Goal: Find specific page/section: Find specific page/section

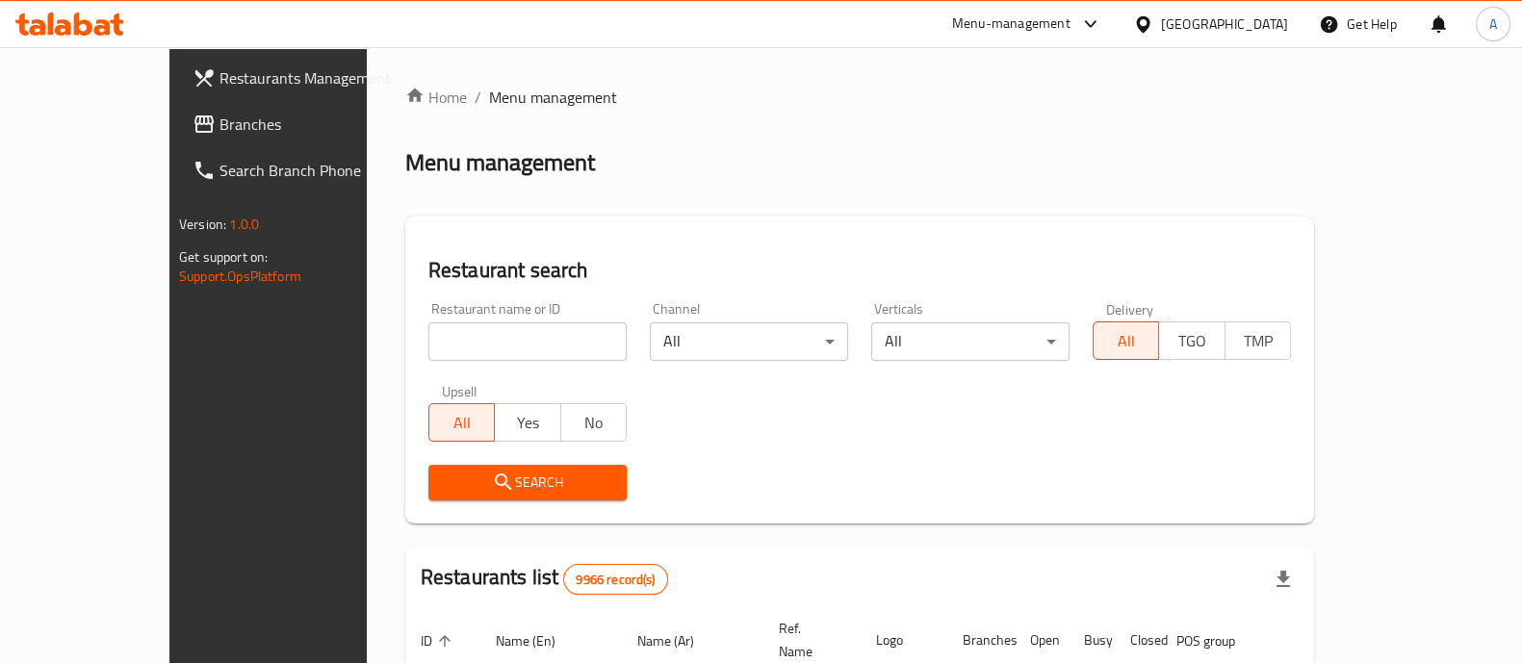
click at [428, 335] on input "search" at bounding box center [527, 342] width 198 height 39
click at [454, 491] on span "Search" at bounding box center [528, 483] width 168 height 24
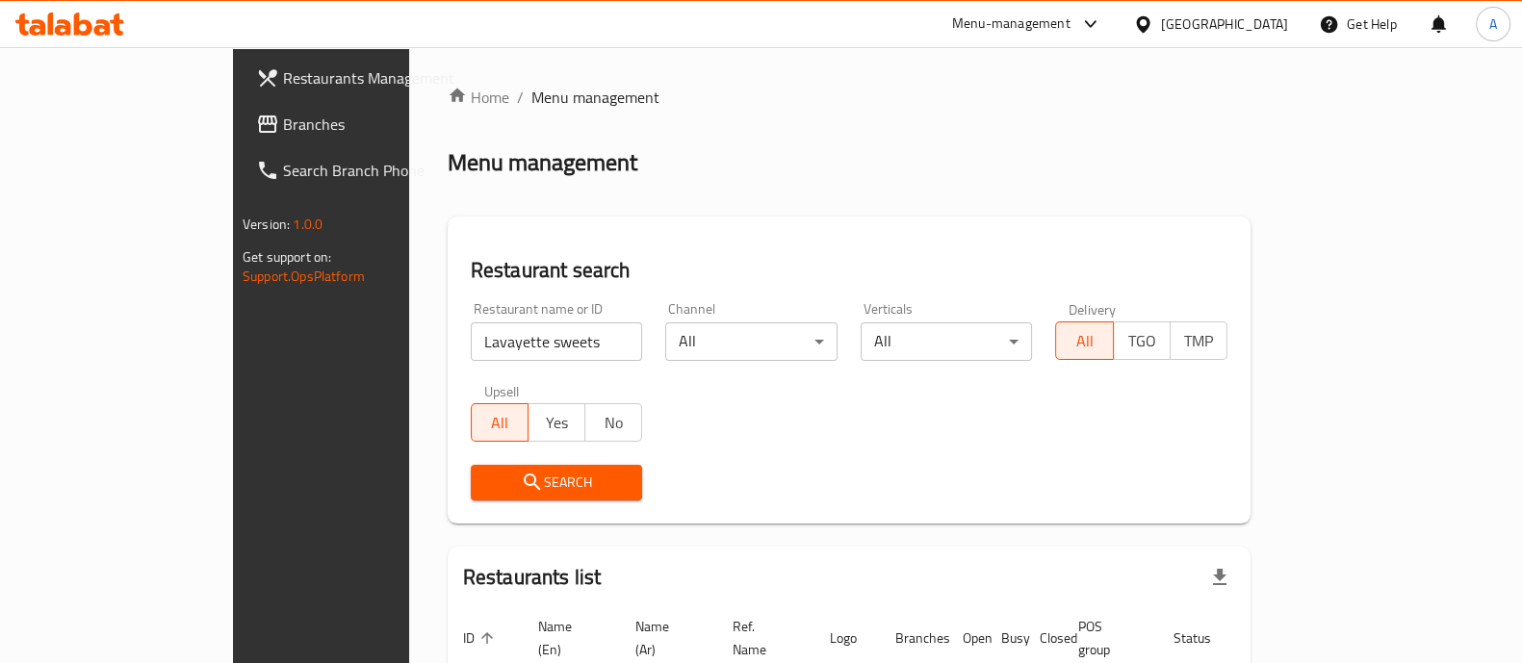
click at [471, 339] on input "Lavayette sweets" at bounding box center [557, 342] width 172 height 39
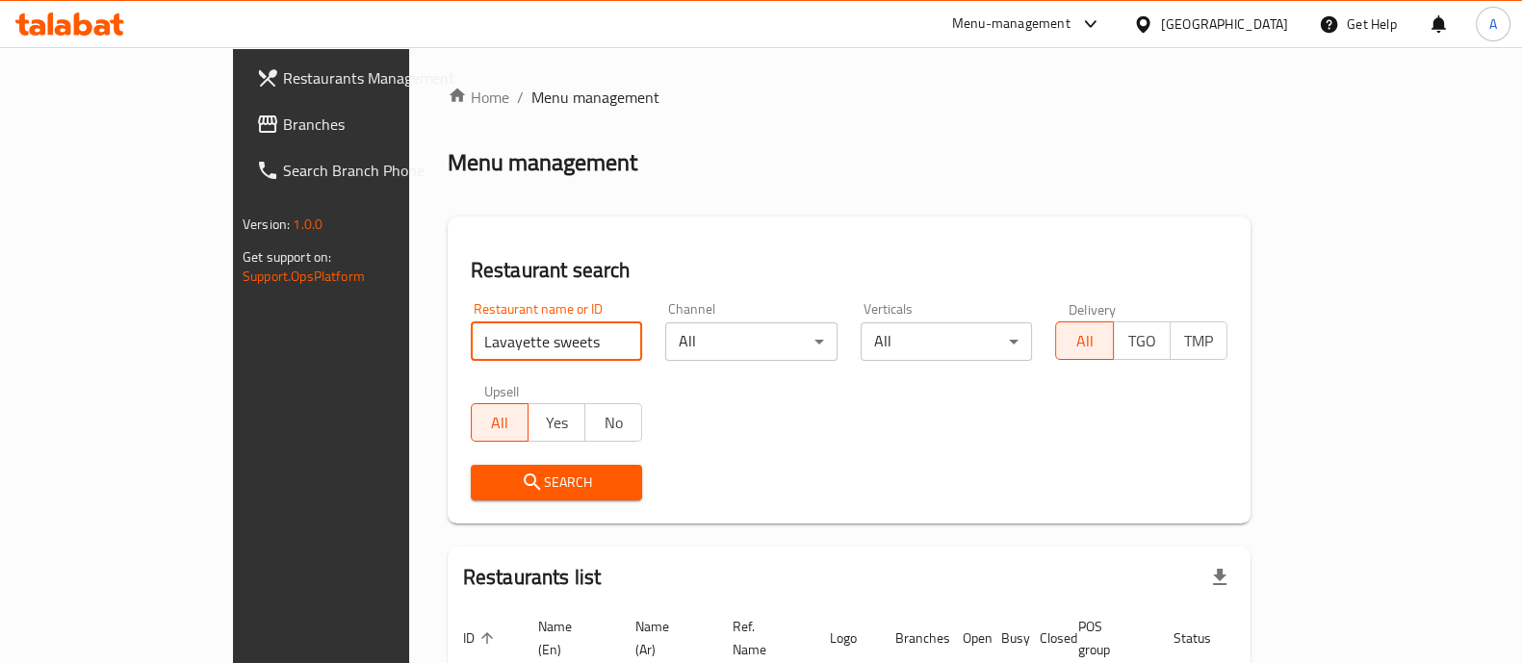
click at [471, 339] on input "Lavayette sweets" at bounding box center [557, 342] width 172 height 39
click at [471, 345] on input "Lavayette sweets" at bounding box center [557, 342] width 172 height 39
drag, startPoint x: 393, startPoint y: 346, endPoint x: 307, endPoint y: 347, distance: 85.7
click at [459, 347] on div "Restaurant name or ID Lavayette sweets Restaurant name or ID" at bounding box center [556, 332] width 195 height 82
click at [473, 344] on input "Lavayette sweets" at bounding box center [557, 342] width 172 height 39
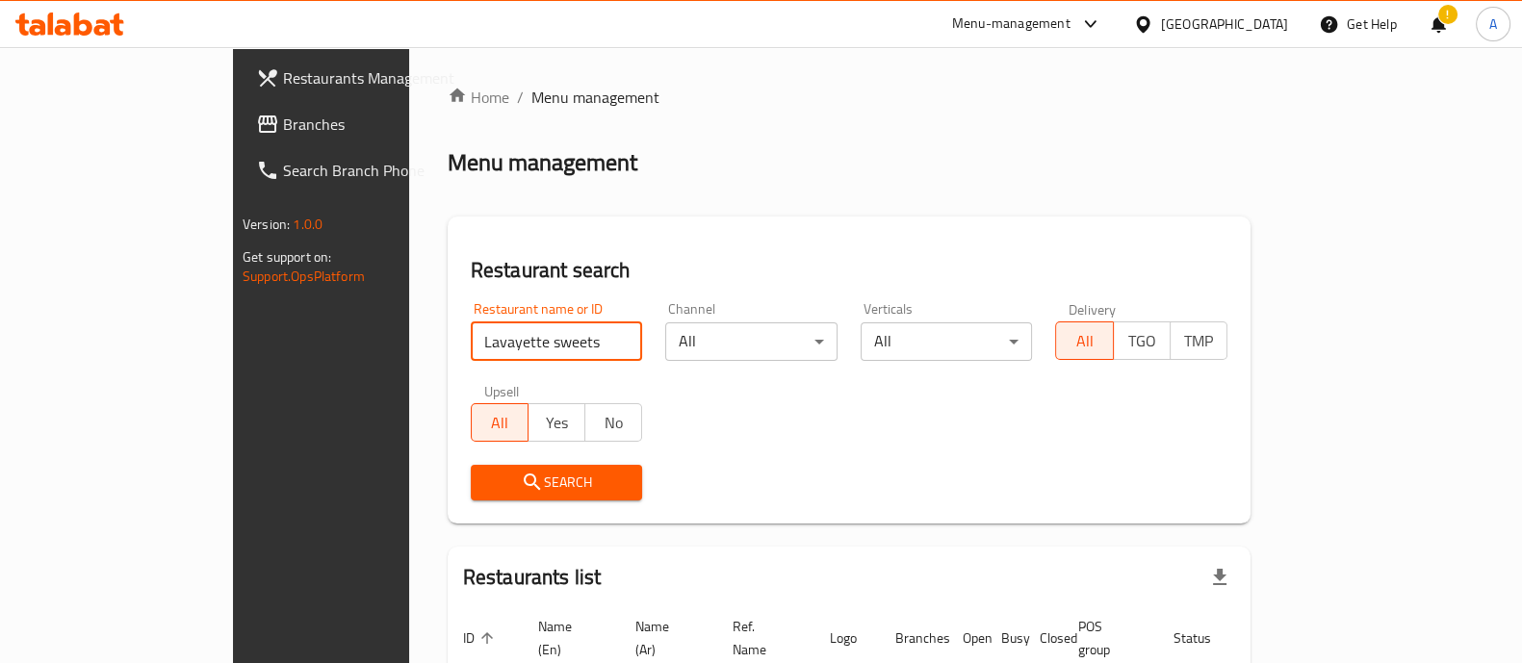
click at [471, 342] on input "Lavayette sweets" at bounding box center [557, 342] width 172 height 39
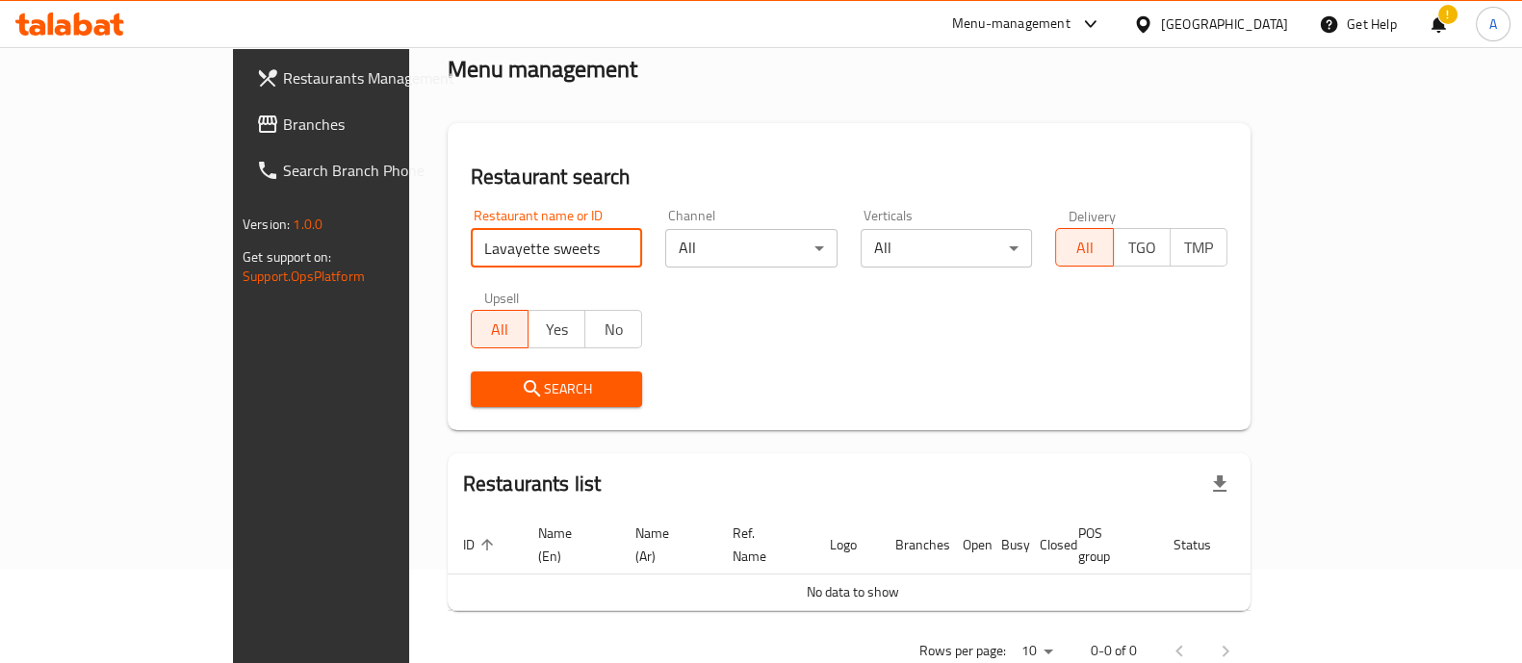
scroll to position [122, 0]
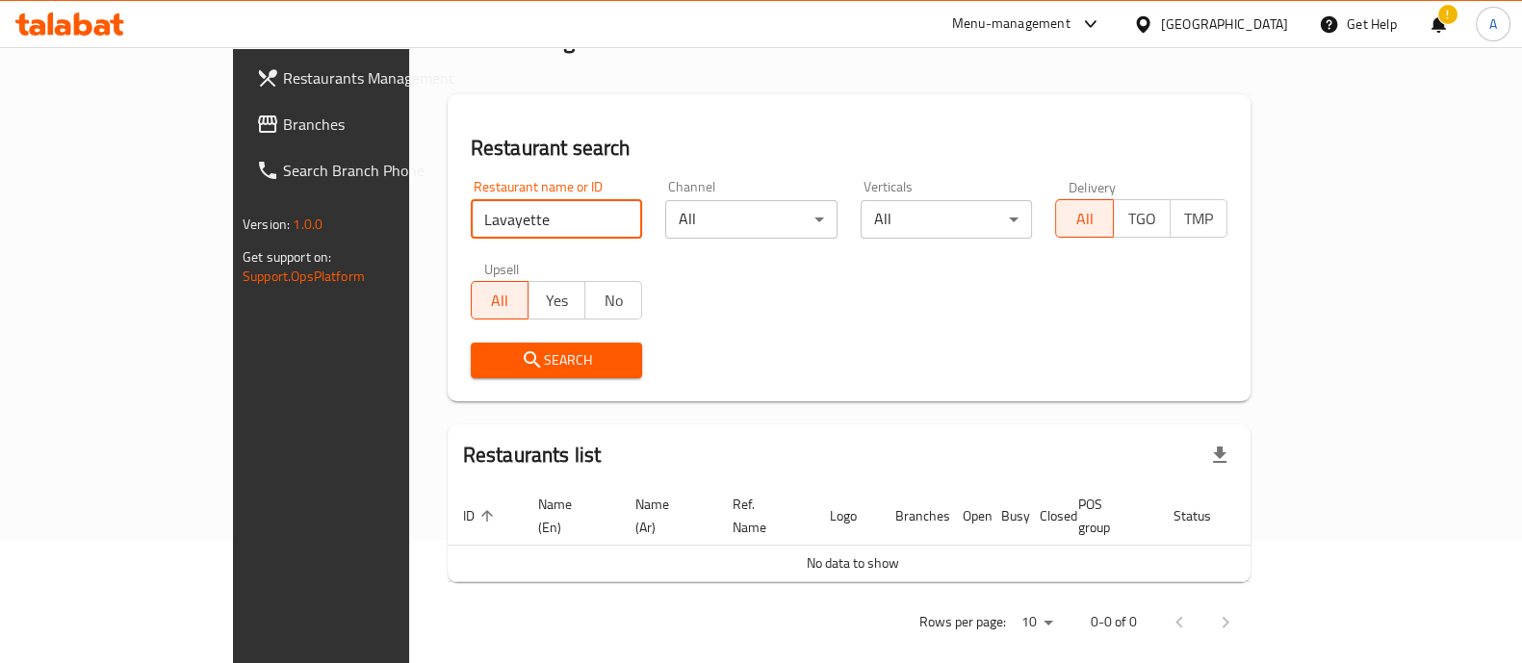
click button "Search" at bounding box center [557, 361] width 172 height 36
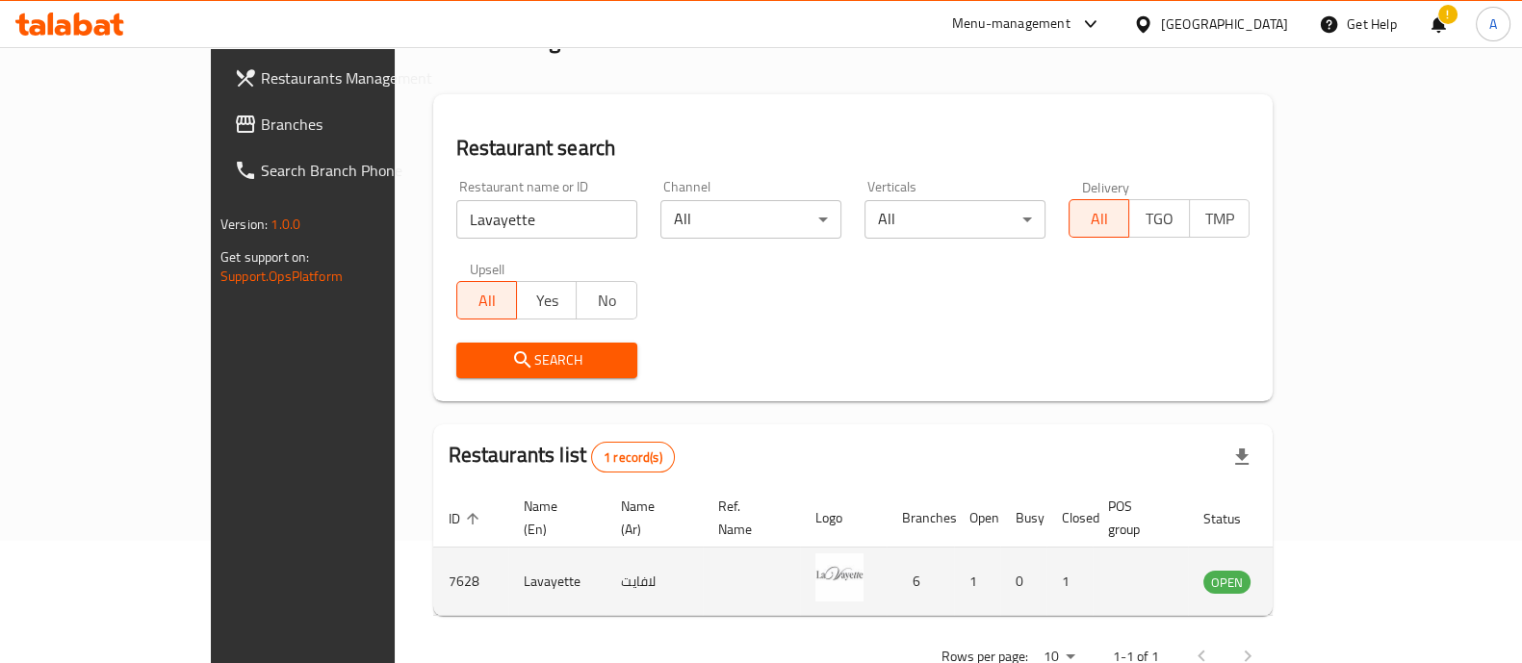
click at [433, 559] on td "7628" at bounding box center [470, 582] width 75 height 68
copy td "7628"
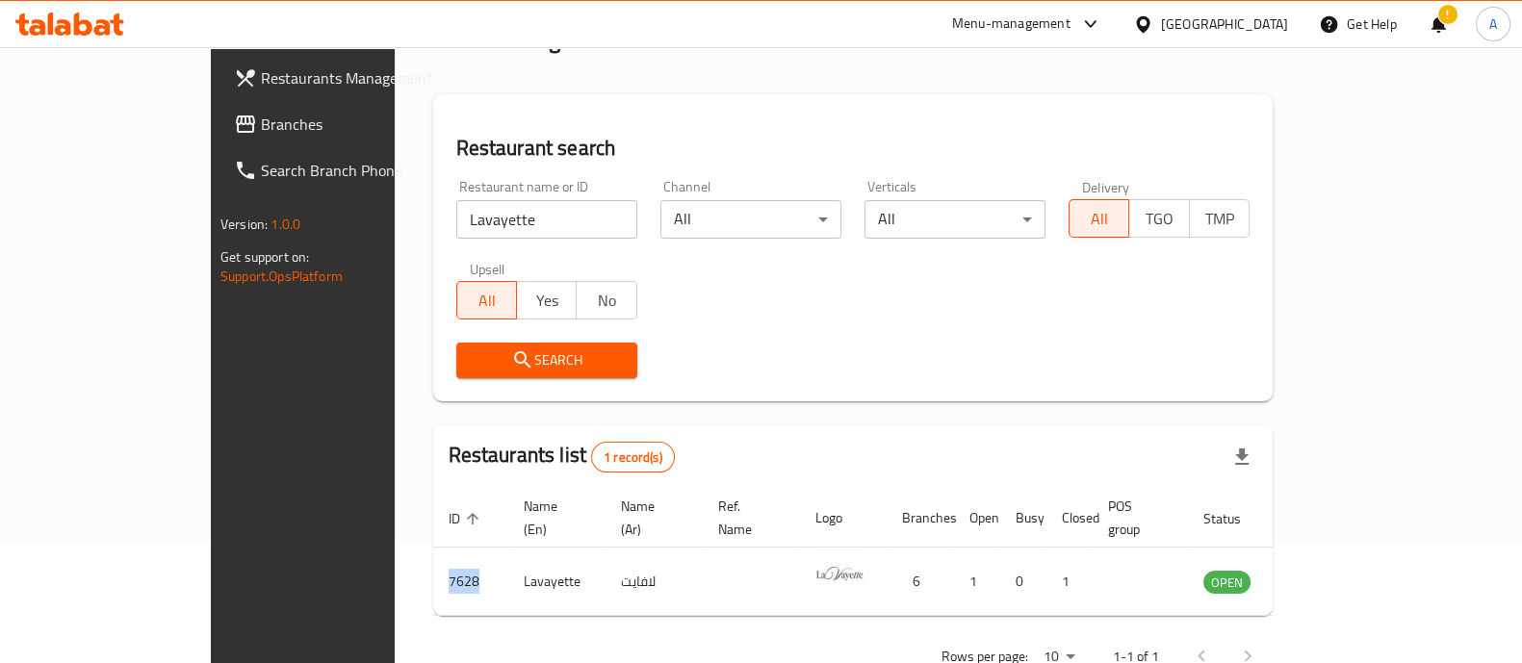
copy td "7628"
drag, startPoint x: 399, startPoint y: 221, endPoint x: 154, endPoint y: 213, distance: 244.7
click at [211, 213] on div "Restaurants Management Branches Search Branch Phone Version: 1.0.0 Get support …" at bounding box center [761, 322] width 1100 height 795
type input "O"
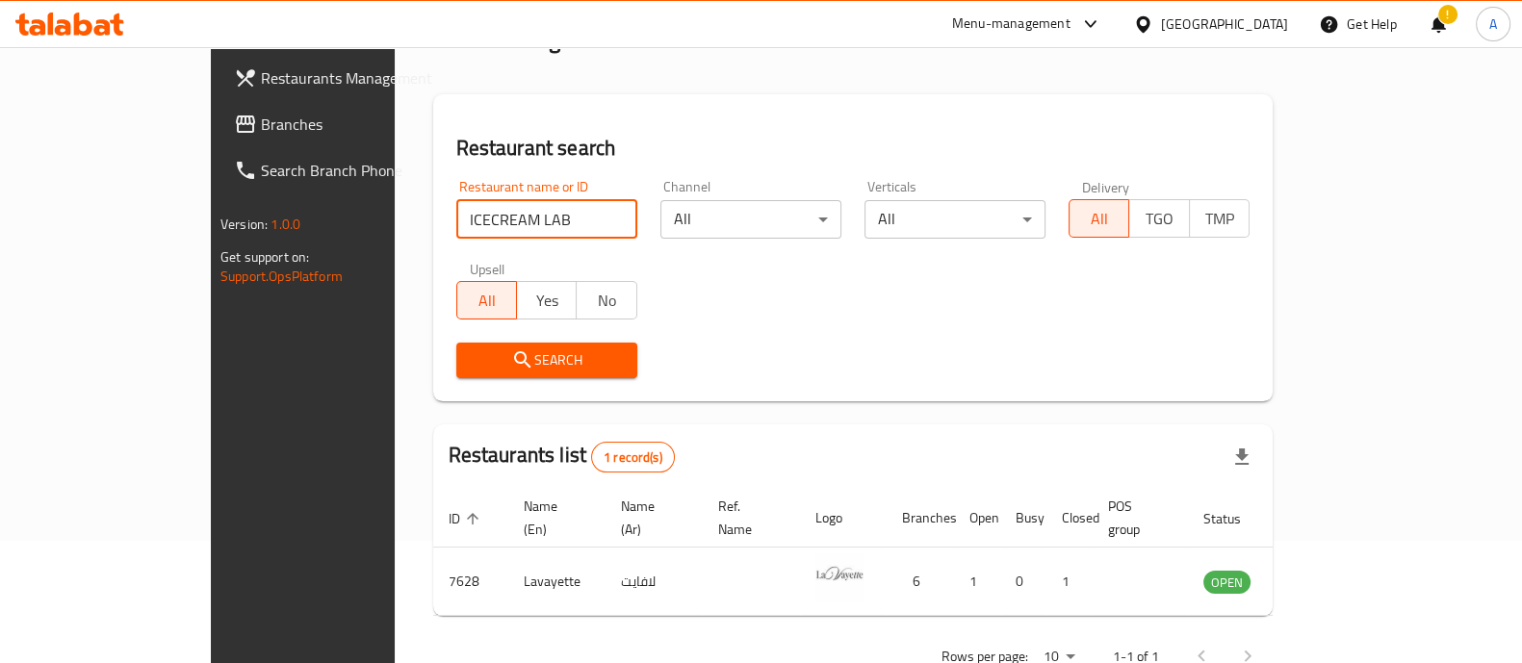
click button "Search" at bounding box center [546, 361] width 181 height 36
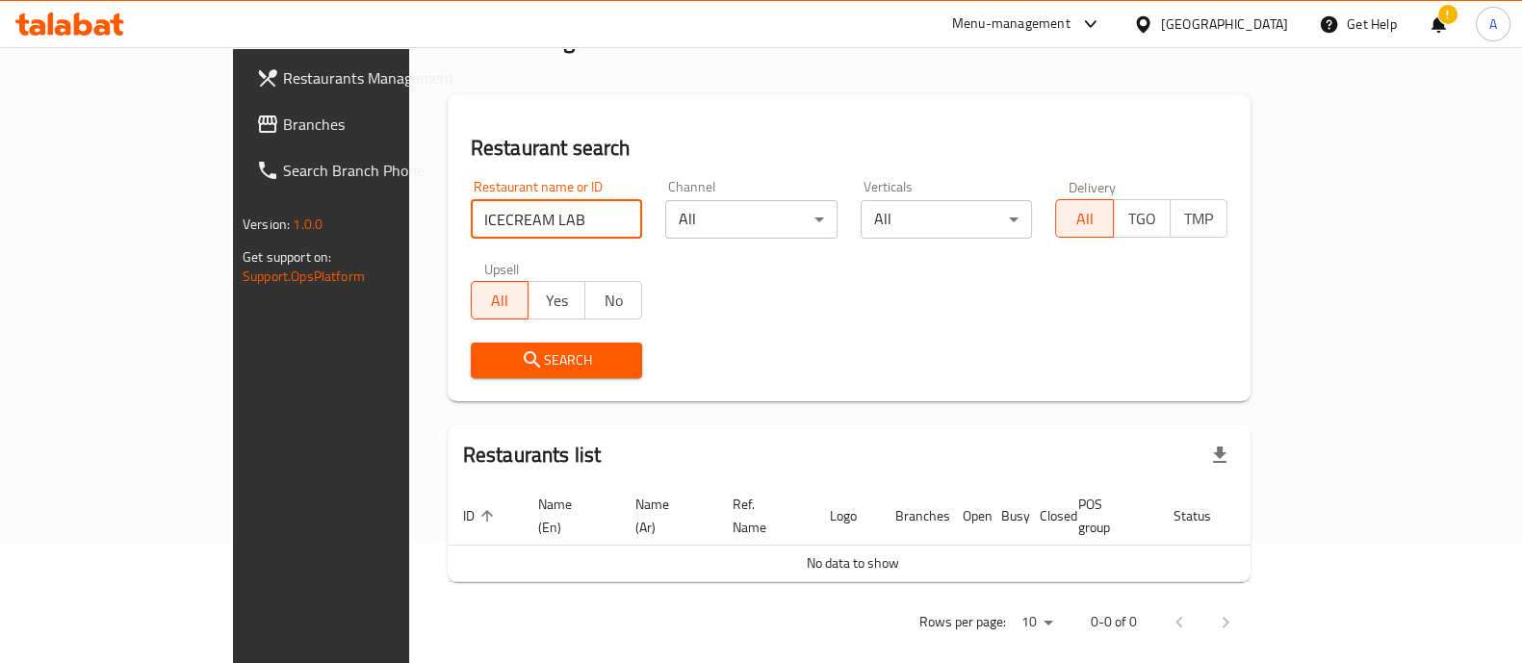
drag, startPoint x: 396, startPoint y: 224, endPoint x: 288, endPoint y: 229, distance: 107.9
click at [409, 229] on div "Home / Menu management Menu management Restaurant search Restaurant name or ID …" at bounding box center [849, 306] width 880 height 762
click button "Search" at bounding box center [557, 361] width 172 height 36
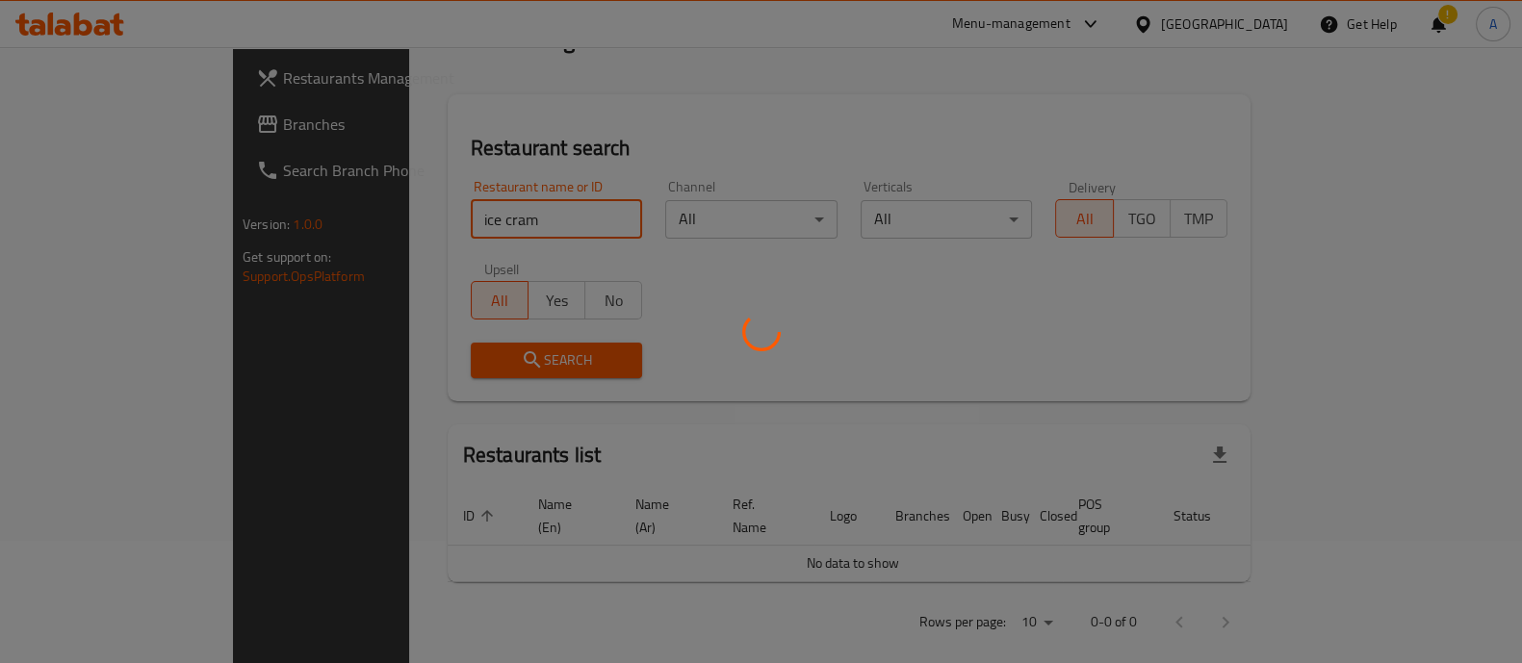
click button "Search" at bounding box center [557, 361] width 172 height 36
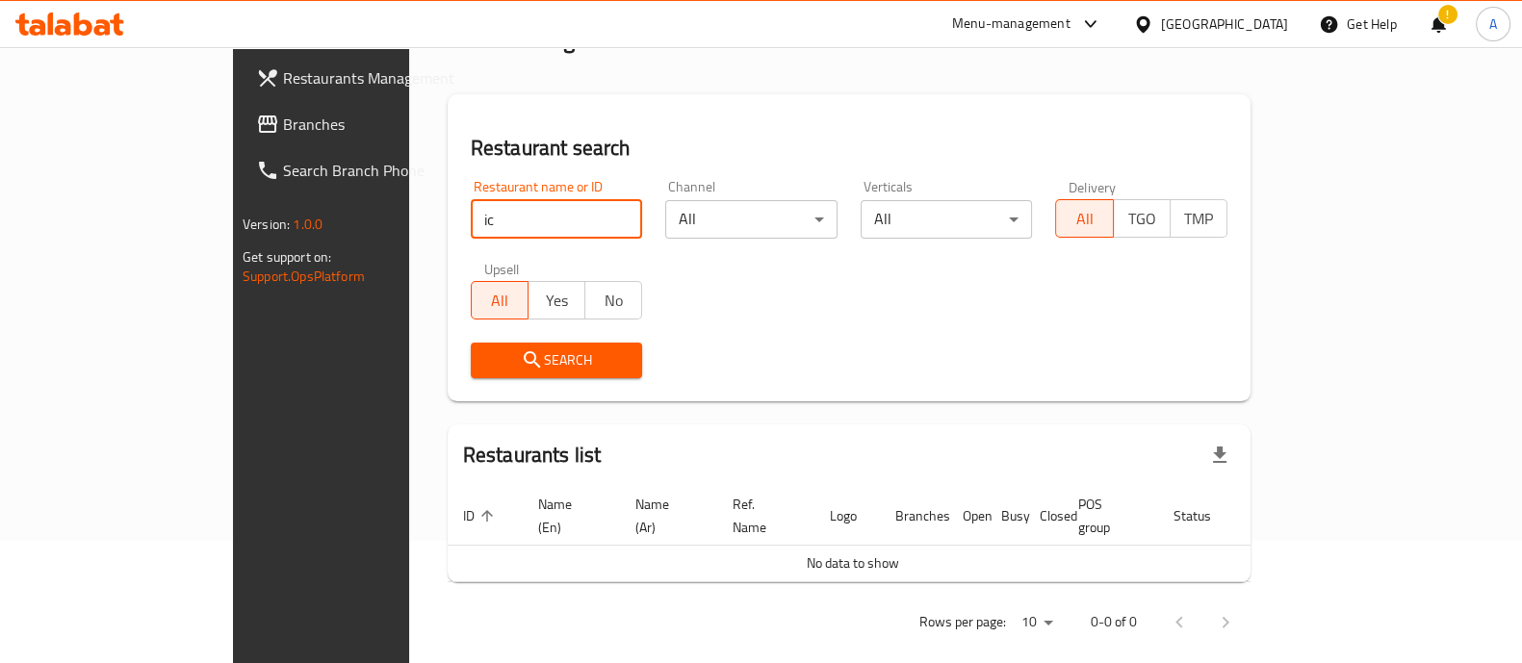
type input "i"
click button "Search" at bounding box center [557, 361] width 172 height 36
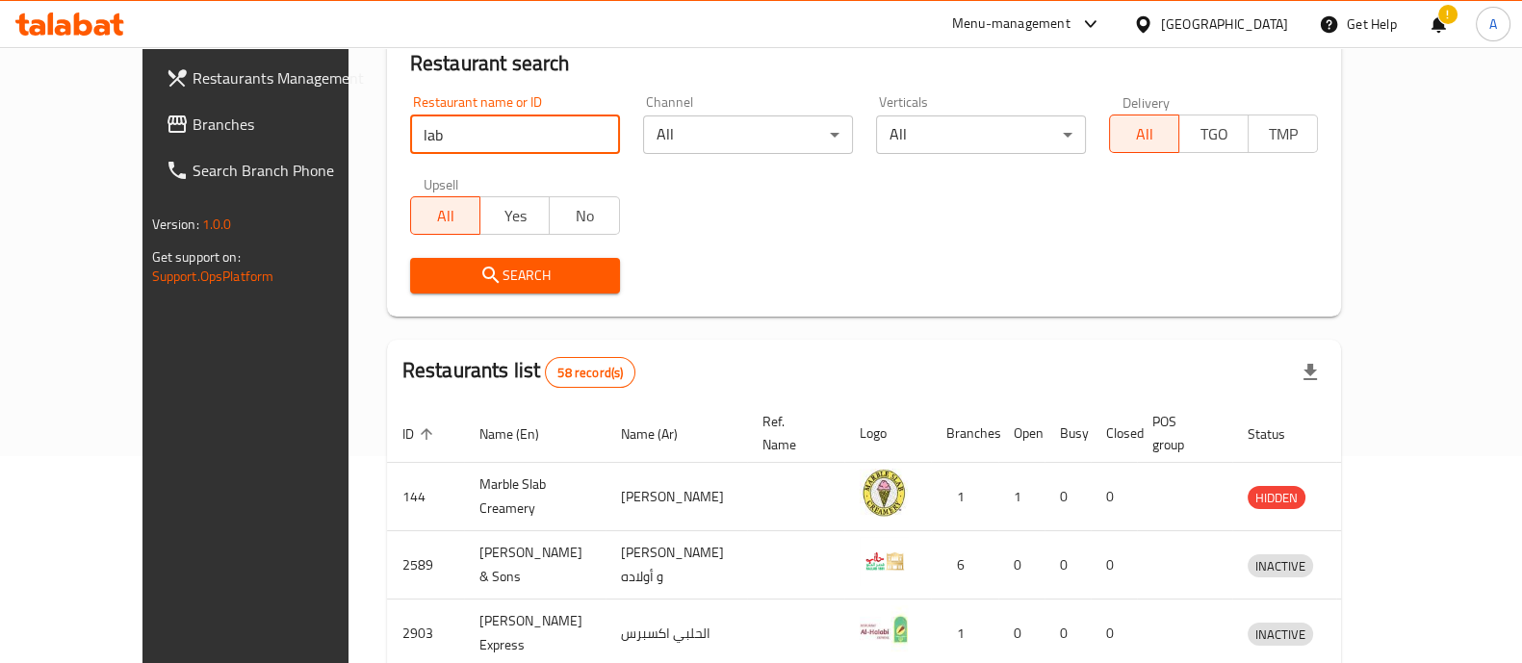
scroll to position [0, 0]
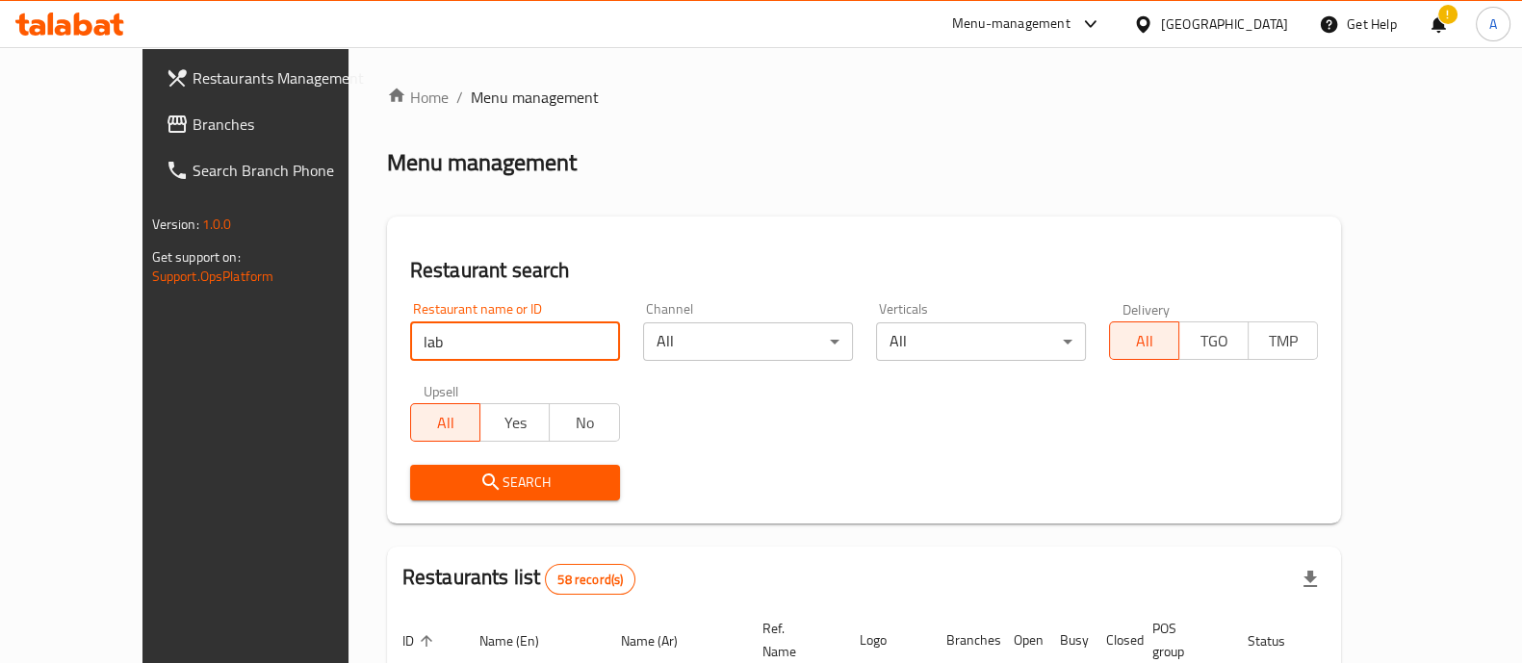
click at [410, 341] on input "lab" at bounding box center [515, 342] width 210 height 39
type input "ice cream lab"
click button "Search" at bounding box center [515, 483] width 210 height 36
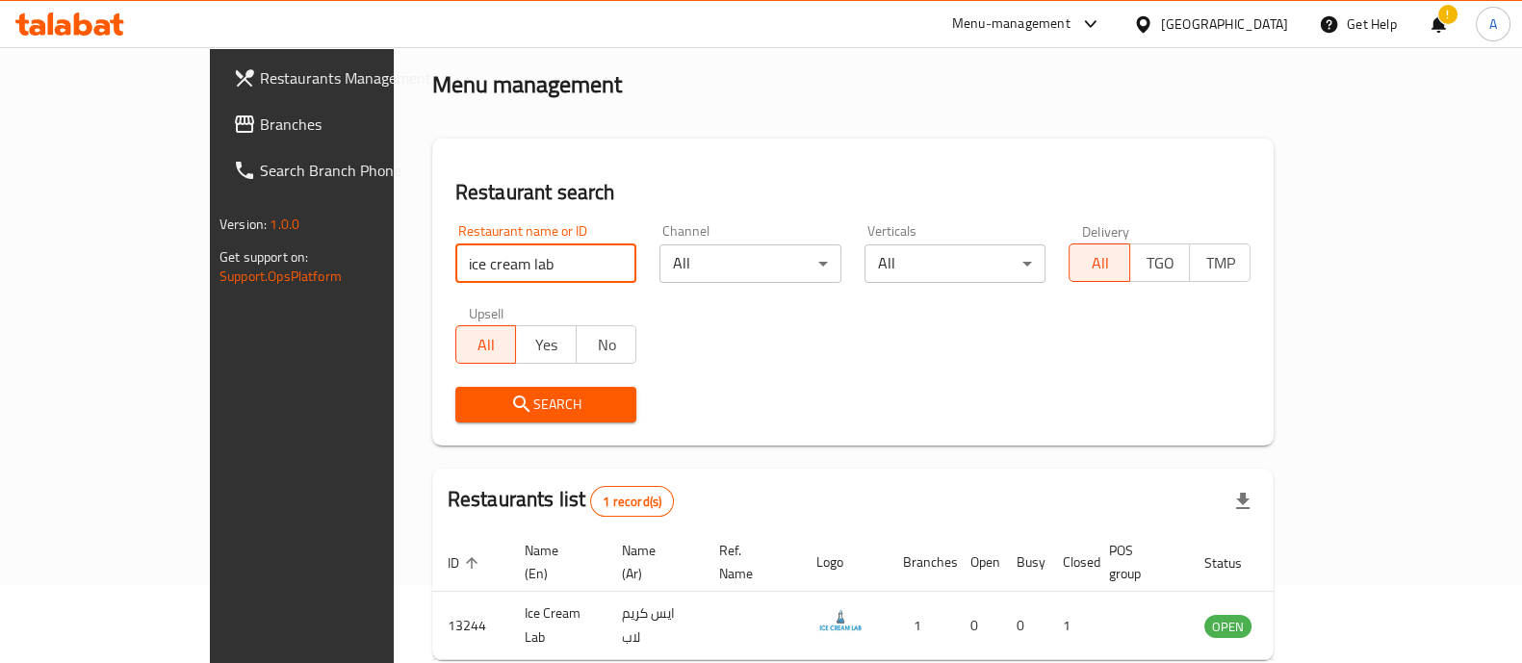
scroll to position [157, 0]
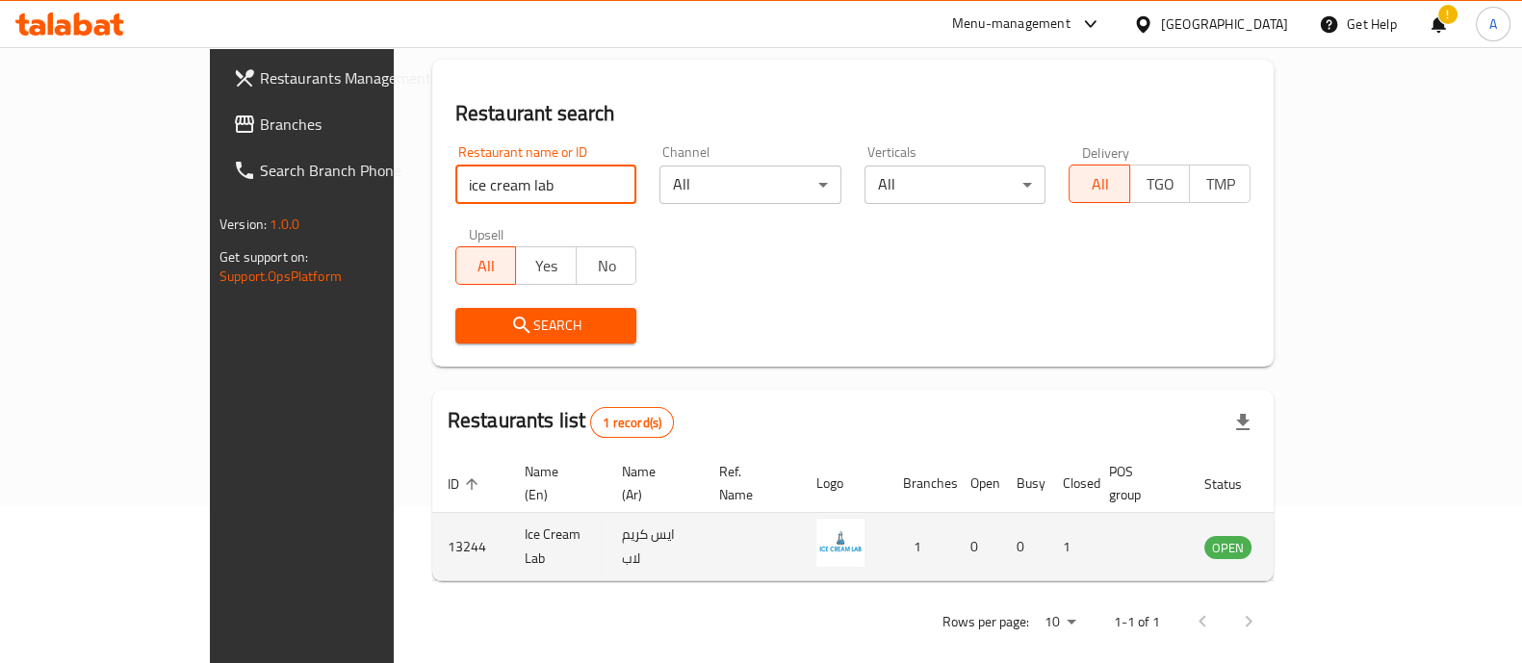
click at [432, 527] on td "13244" at bounding box center [470, 547] width 77 height 68
copy td "13244"
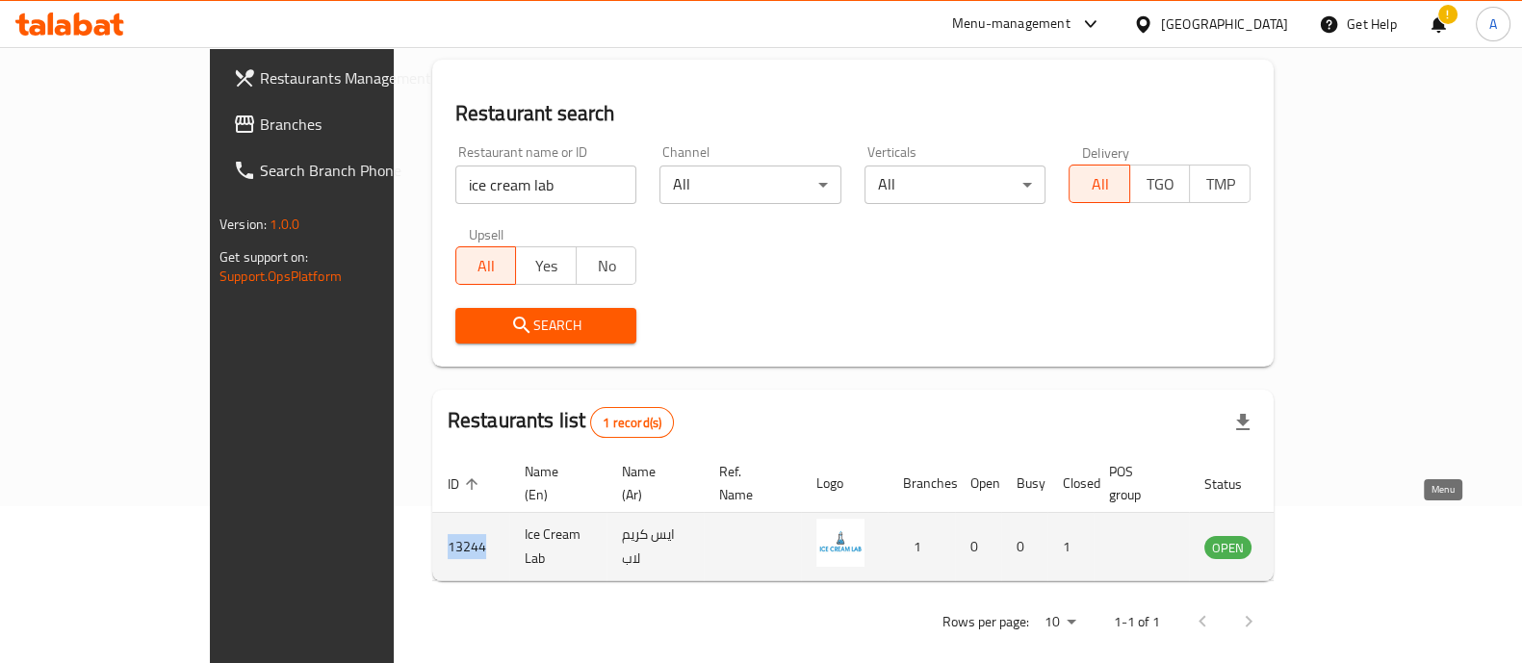
click at [1328, 540] on icon "enhanced table" at bounding box center [1316, 548] width 21 height 16
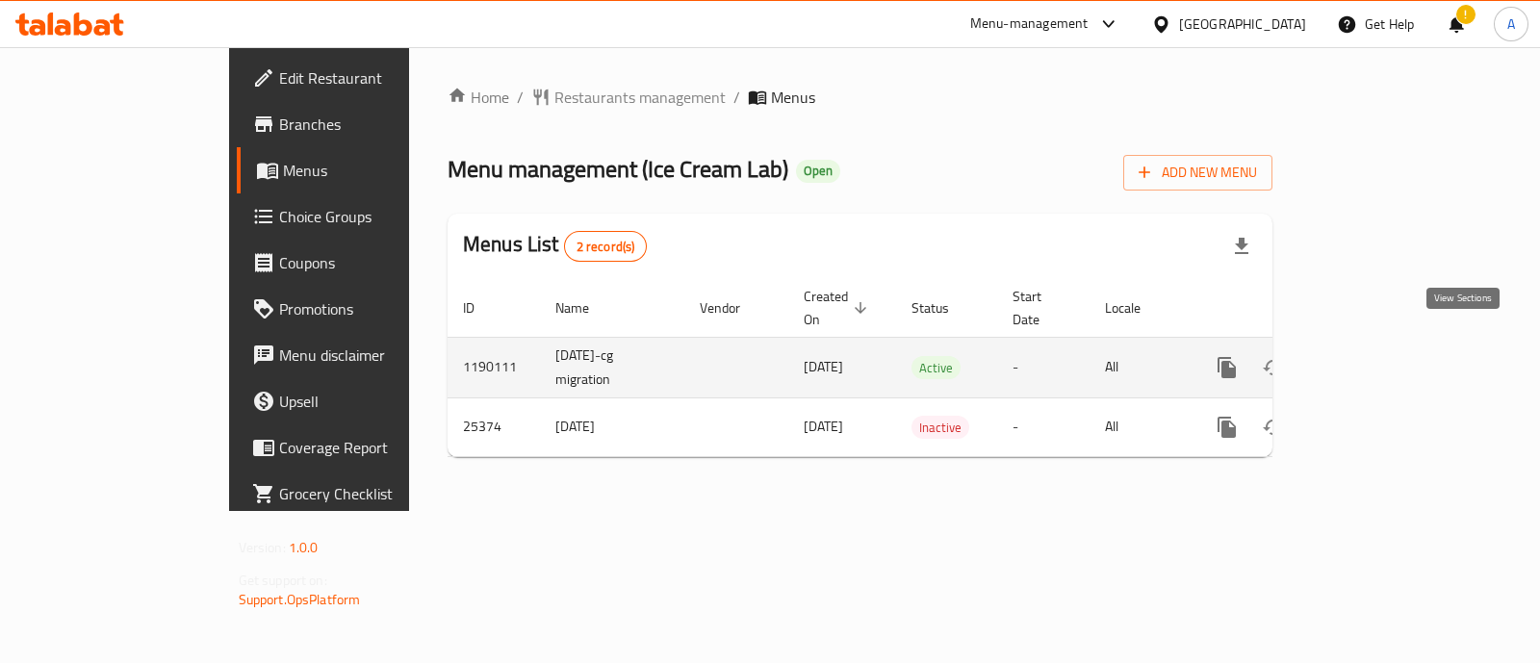
click at [1378, 356] on icon "enhanced table" at bounding box center [1366, 367] width 23 height 23
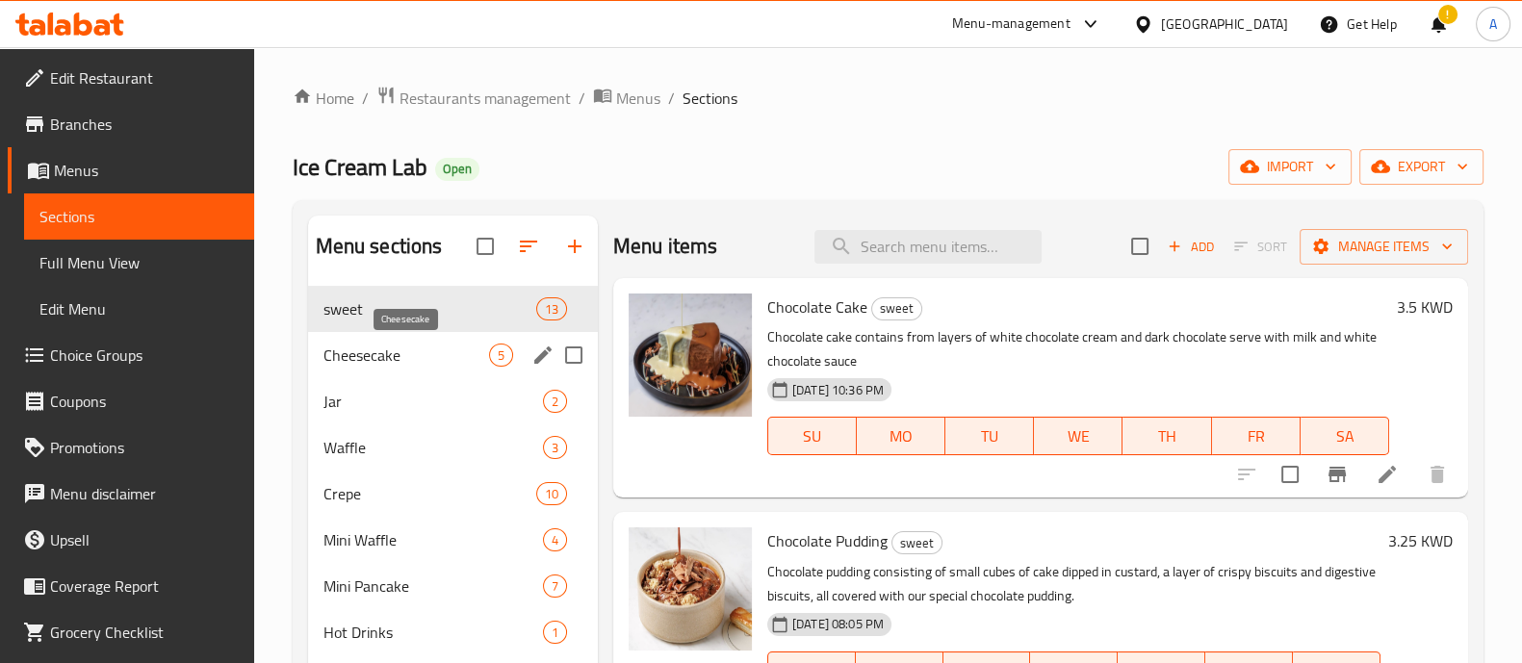
click at [389, 353] on span "Cheesecake" at bounding box center [406, 355] width 166 height 23
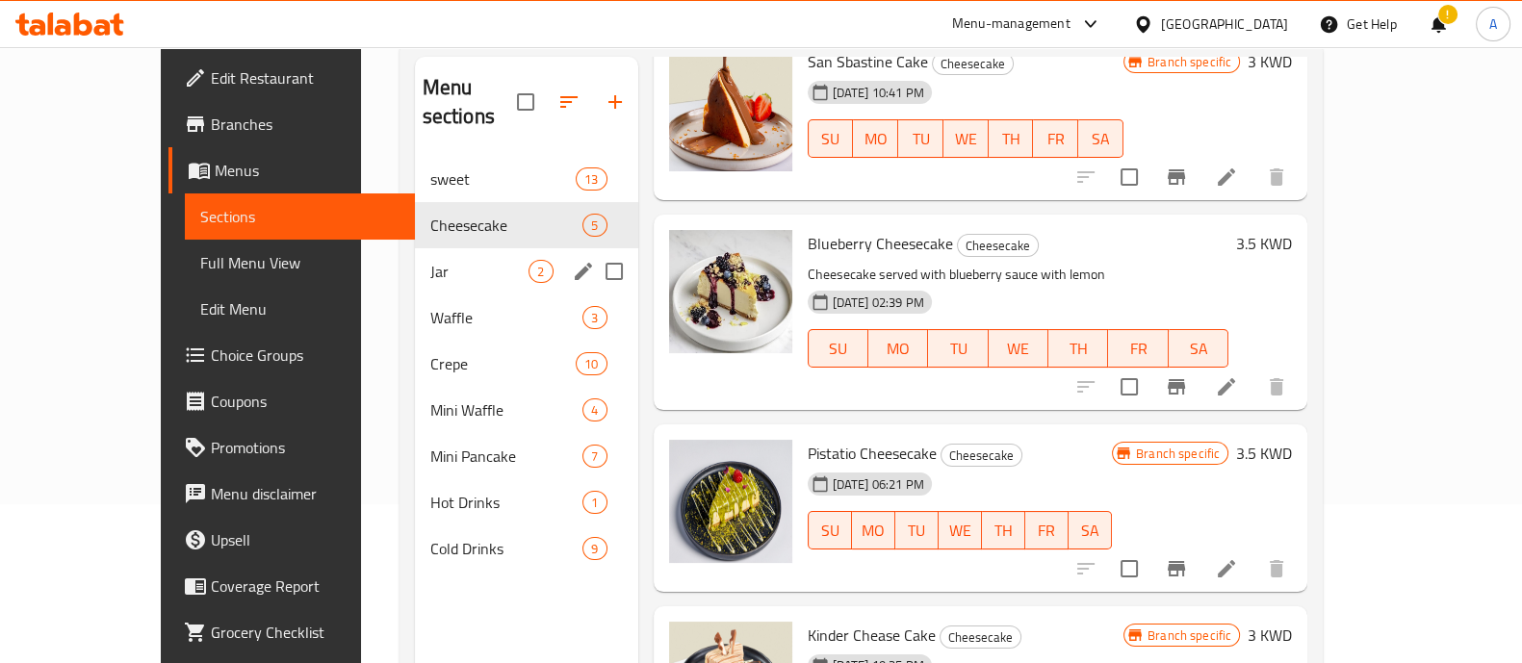
scroll to position [149, 0]
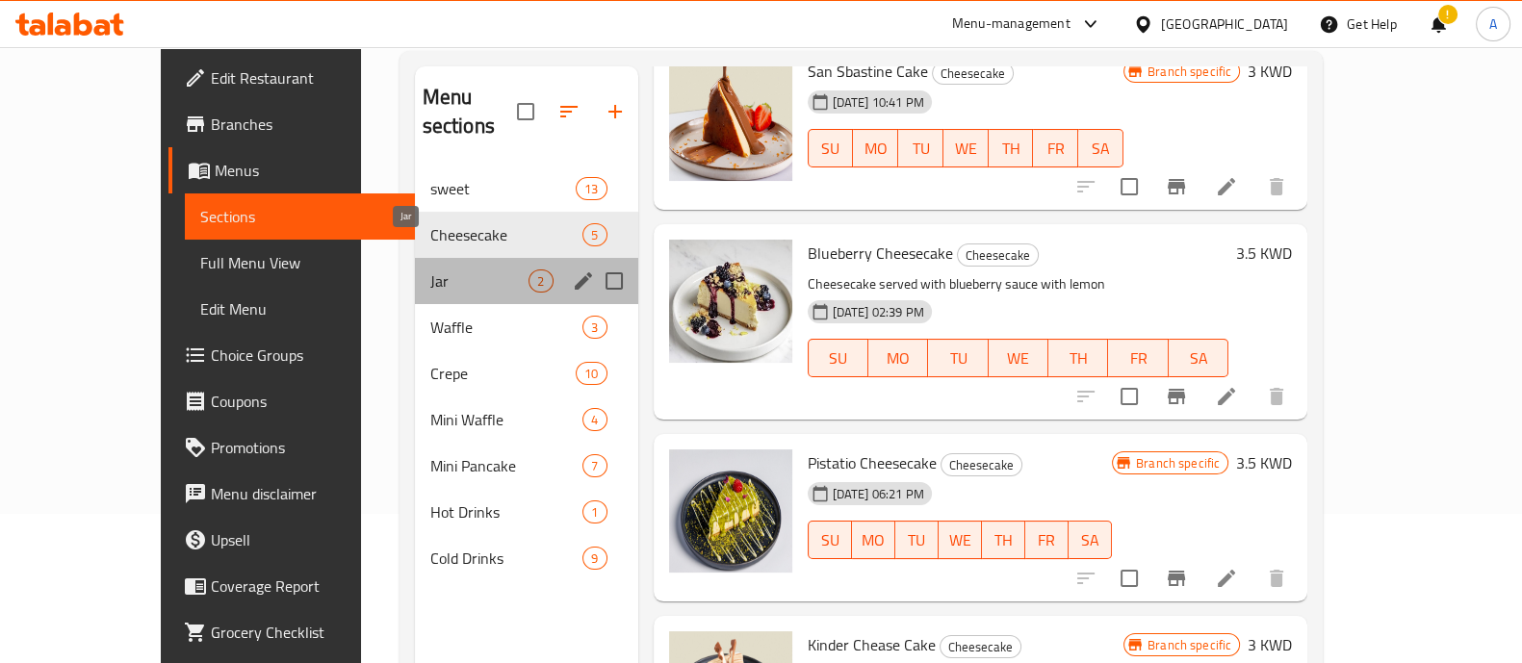
click at [430, 270] on span "Jar" at bounding box center [479, 281] width 99 height 23
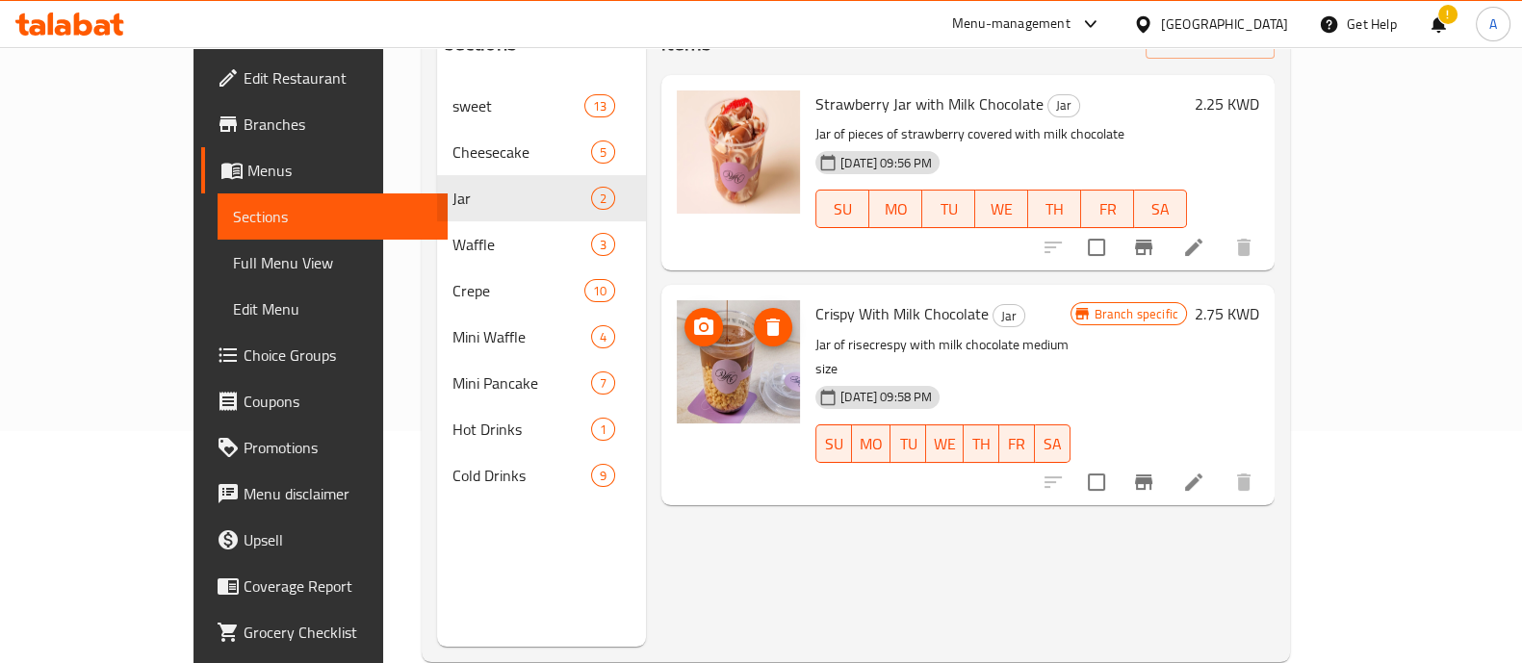
scroll to position [270, 0]
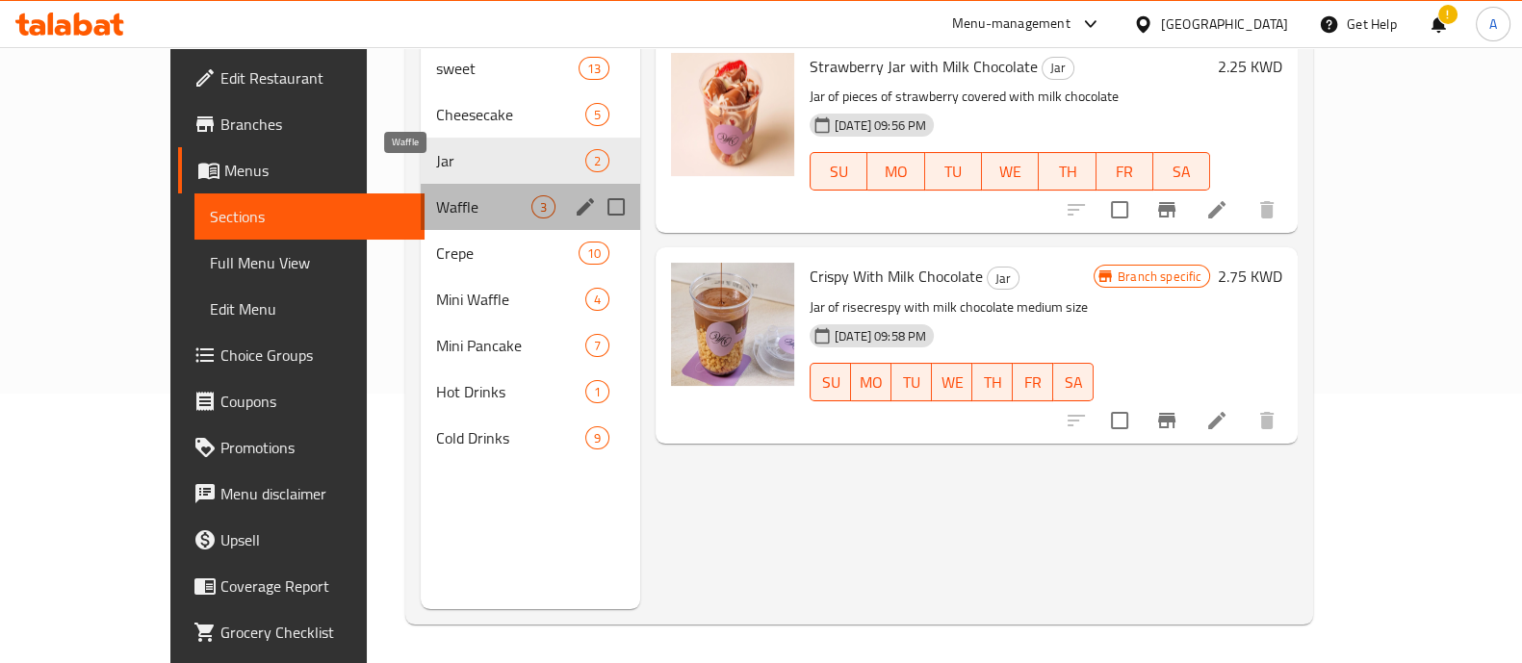
click at [436, 195] on span "Waffle" at bounding box center [483, 206] width 95 height 23
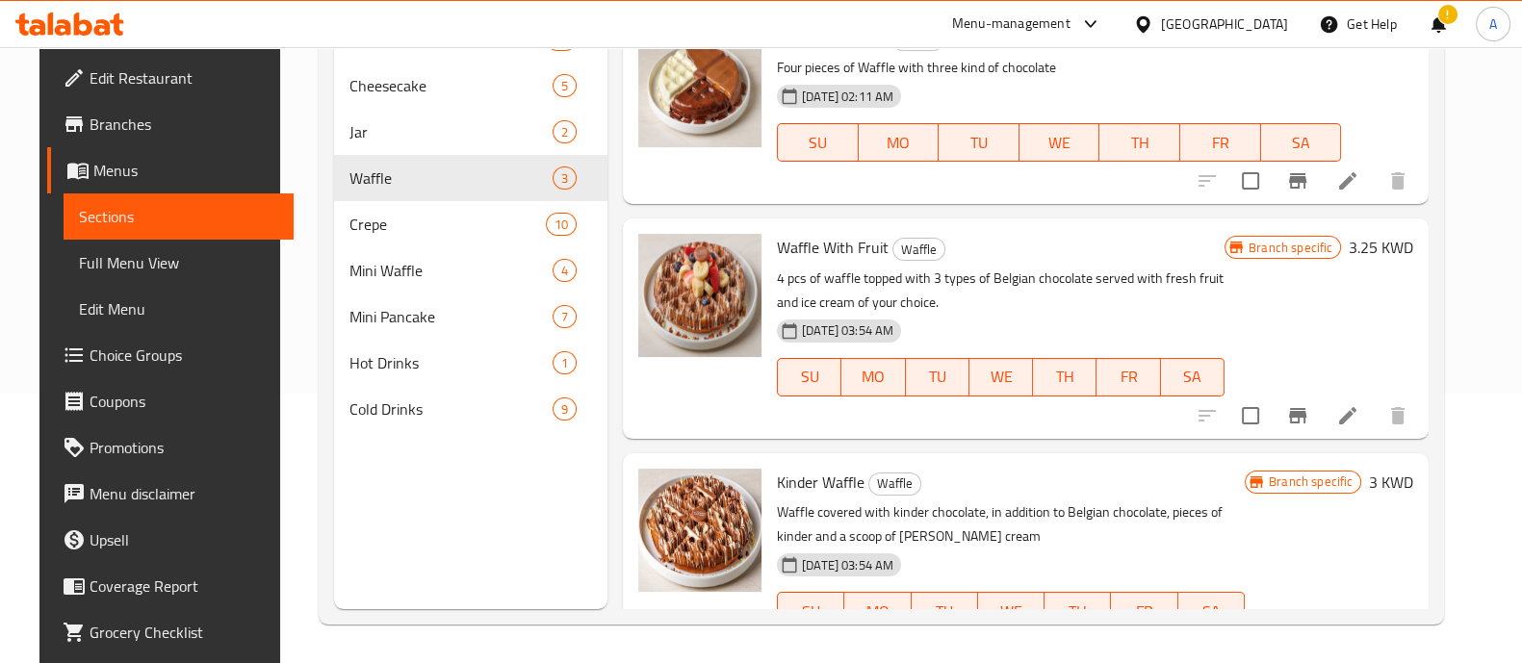
scroll to position [149, 0]
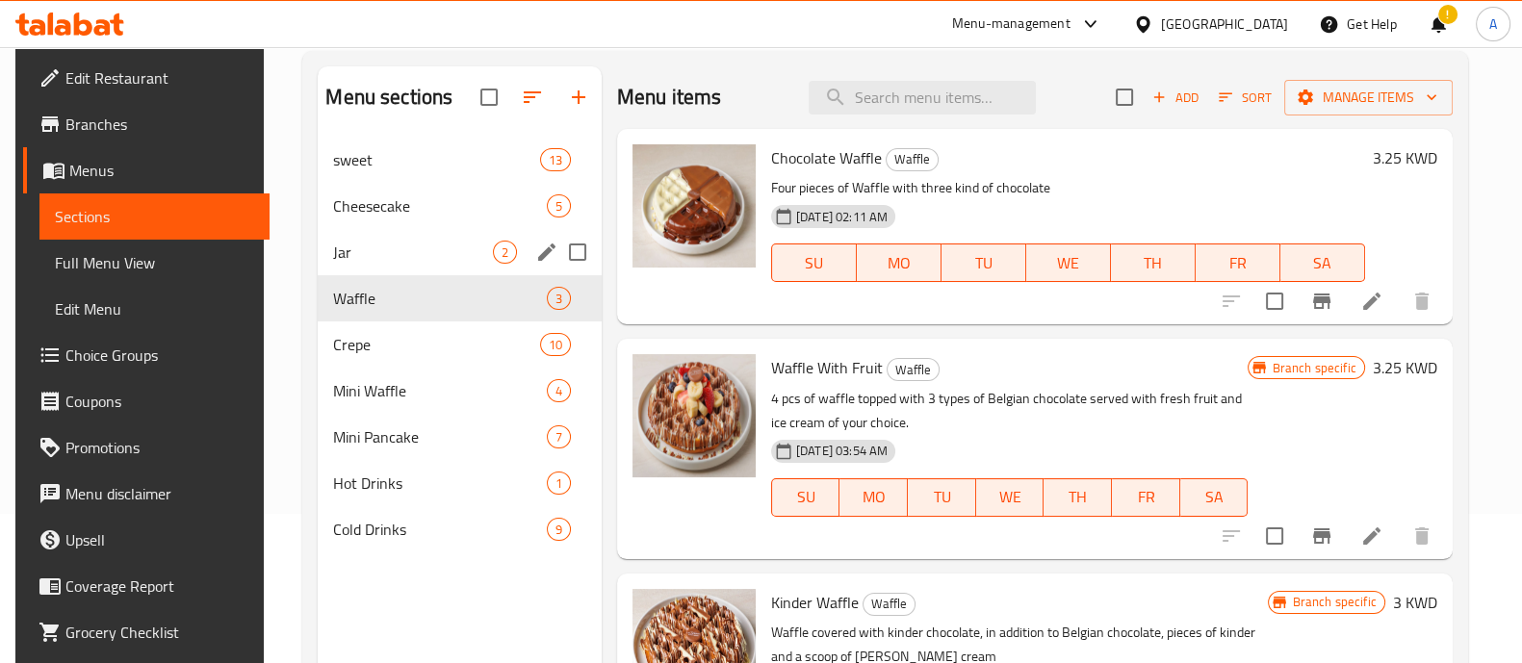
click at [405, 239] on div "Jar 2" at bounding box center [460, 252] width 284 height 46
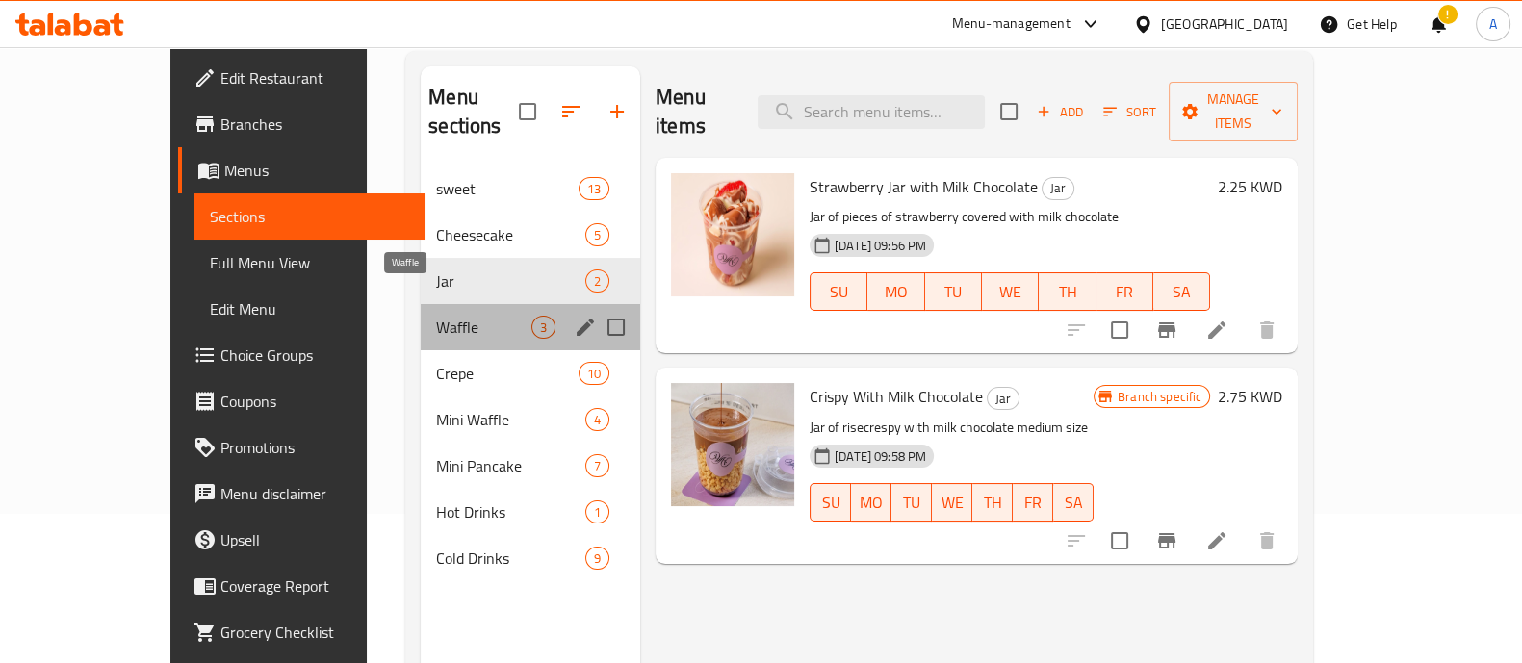
click at [436, 316] on span "Waffle" at bounding box center [483, 327] width 95 height 23
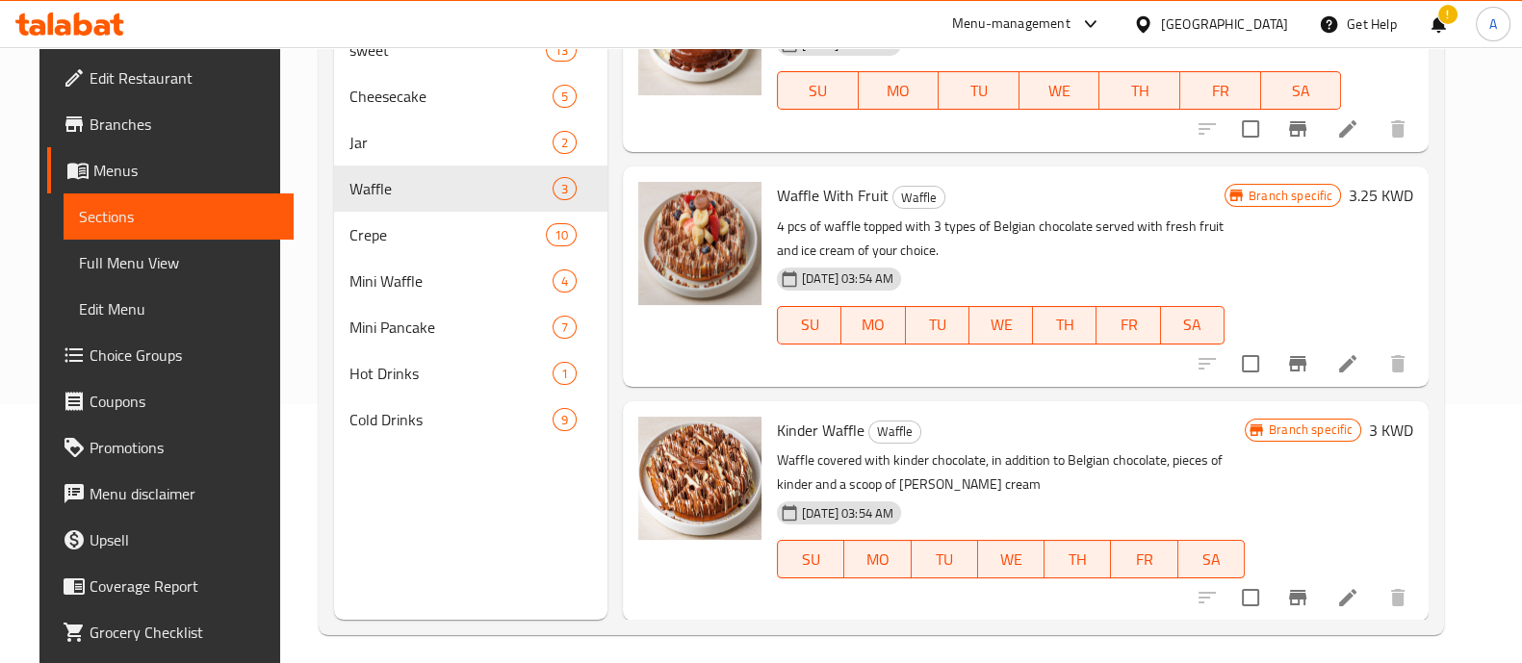
scroll to position [270, 0]
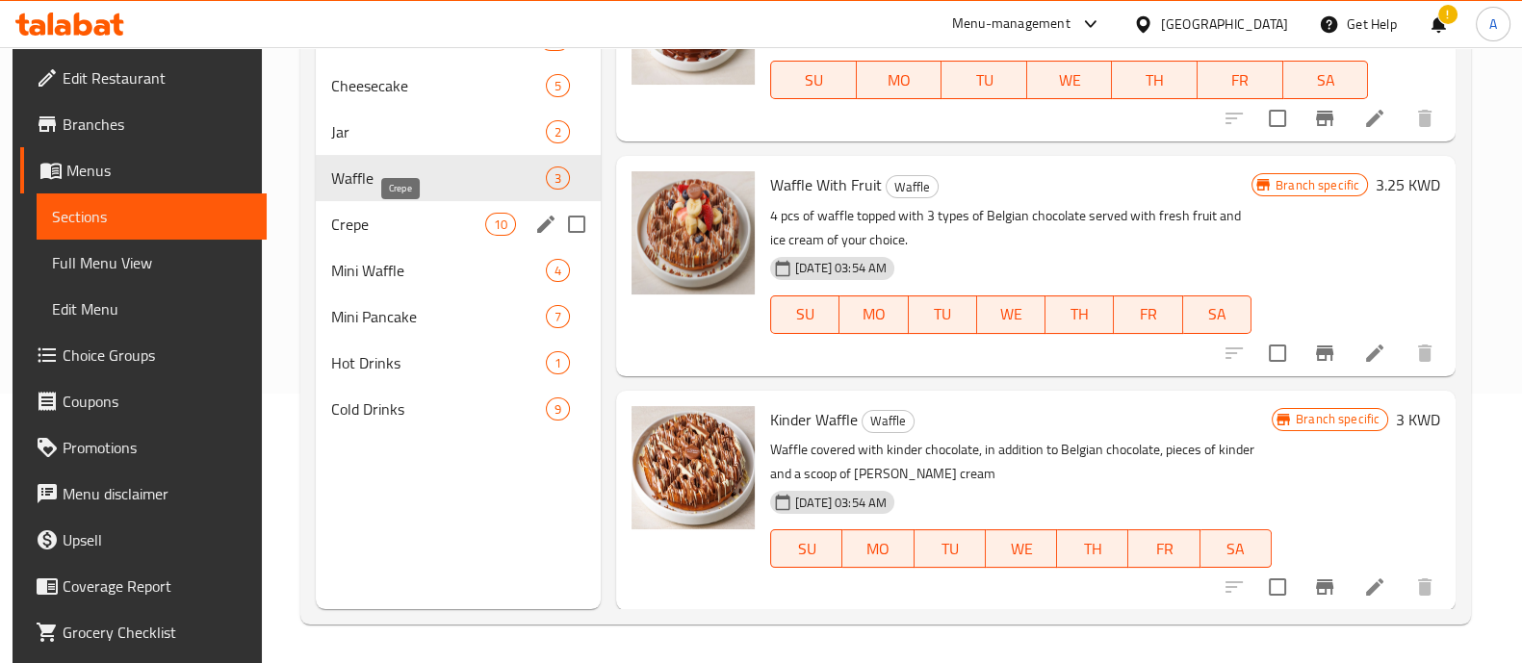
click at [333, 226] on span "Crepe" at bounding box center [408, 224] width 154 height 23
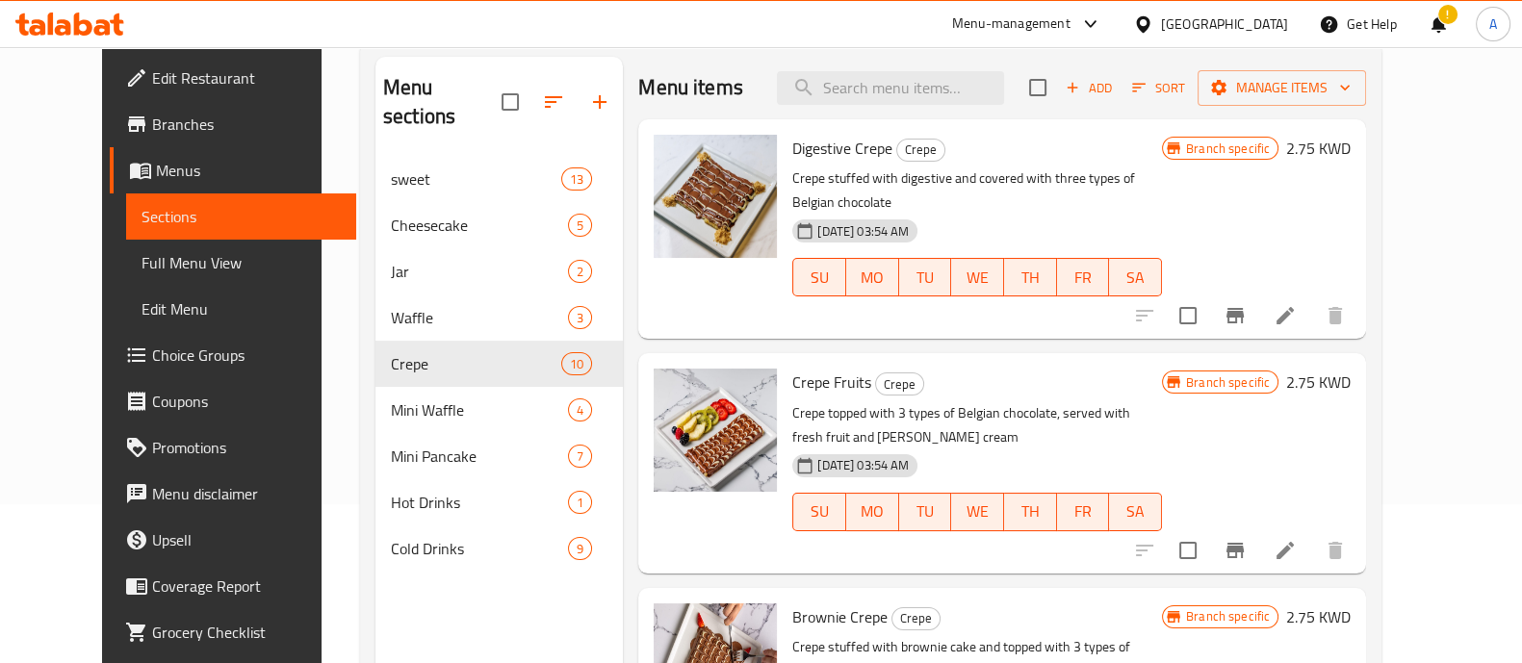
scroll to position [149, 0]
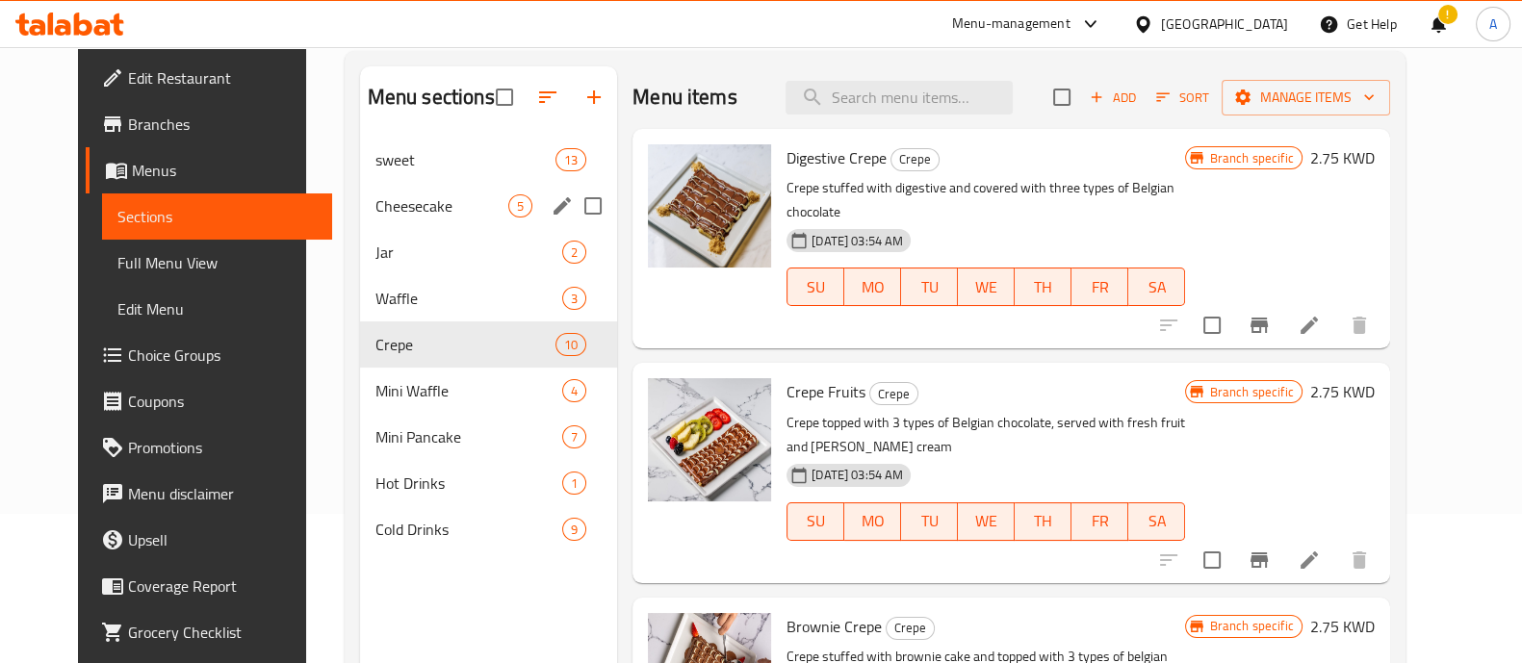
click at [375, 210] on span "Cheesecake" at bounding box center [441, 205] width 133 height 23
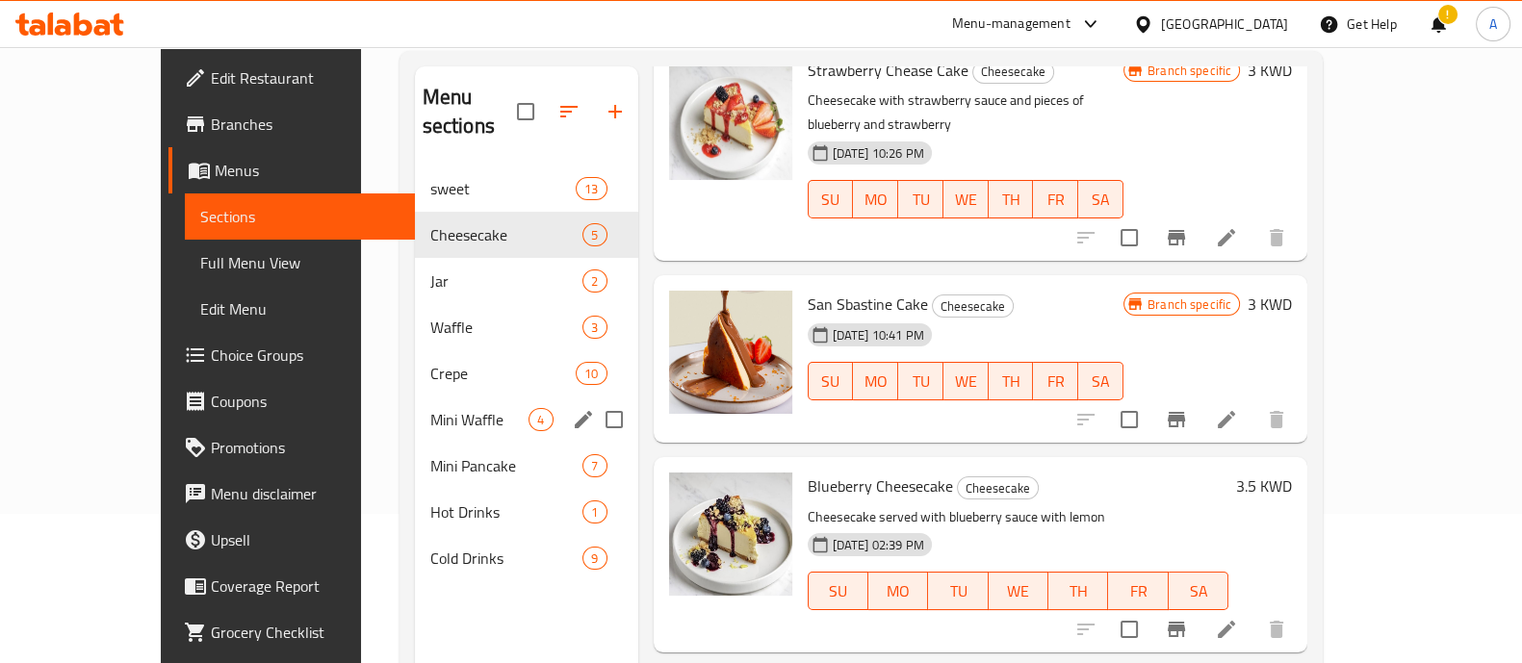
scroll to position [119, 0]
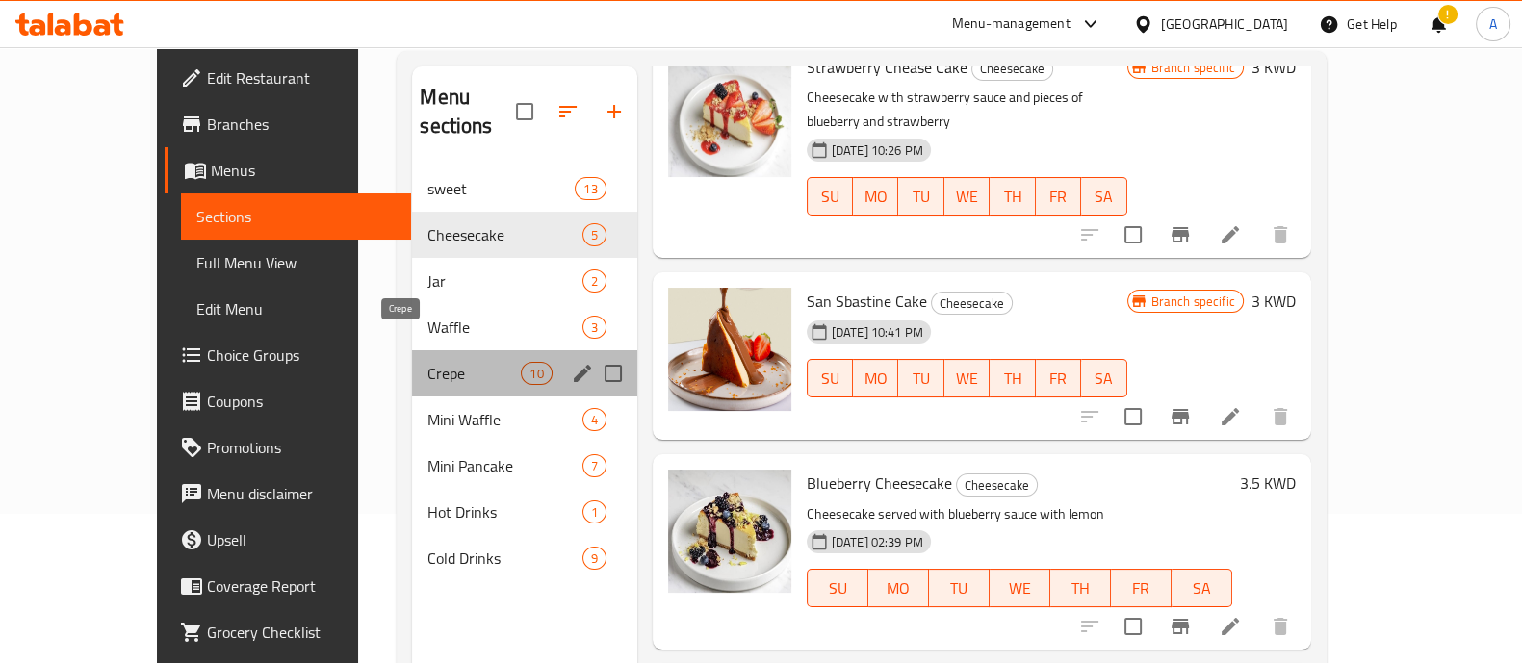
click at [427, 362] on span "Crepe" at bounding box center [473, 373] width 93 height 23
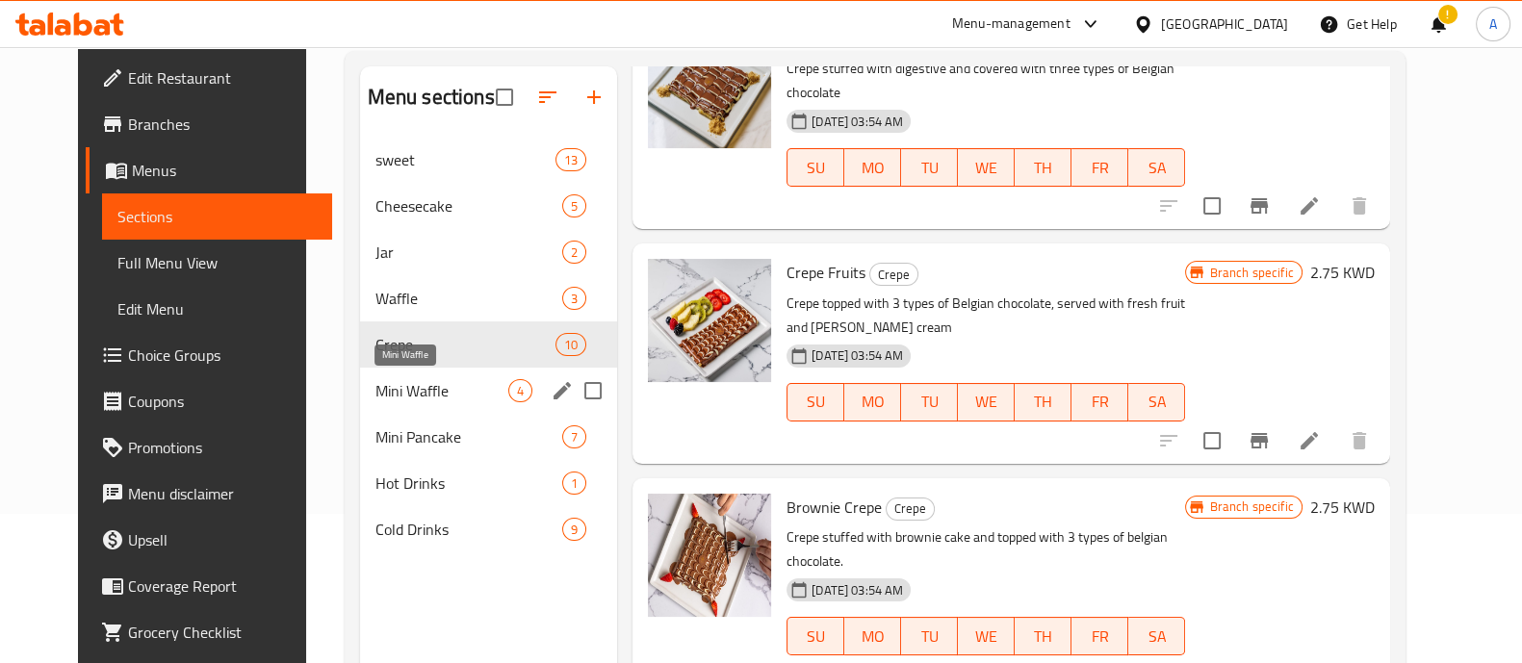
click at [380, 386] on span "Mini Waffle" at bounding box center [441, 390] width 133 height 23
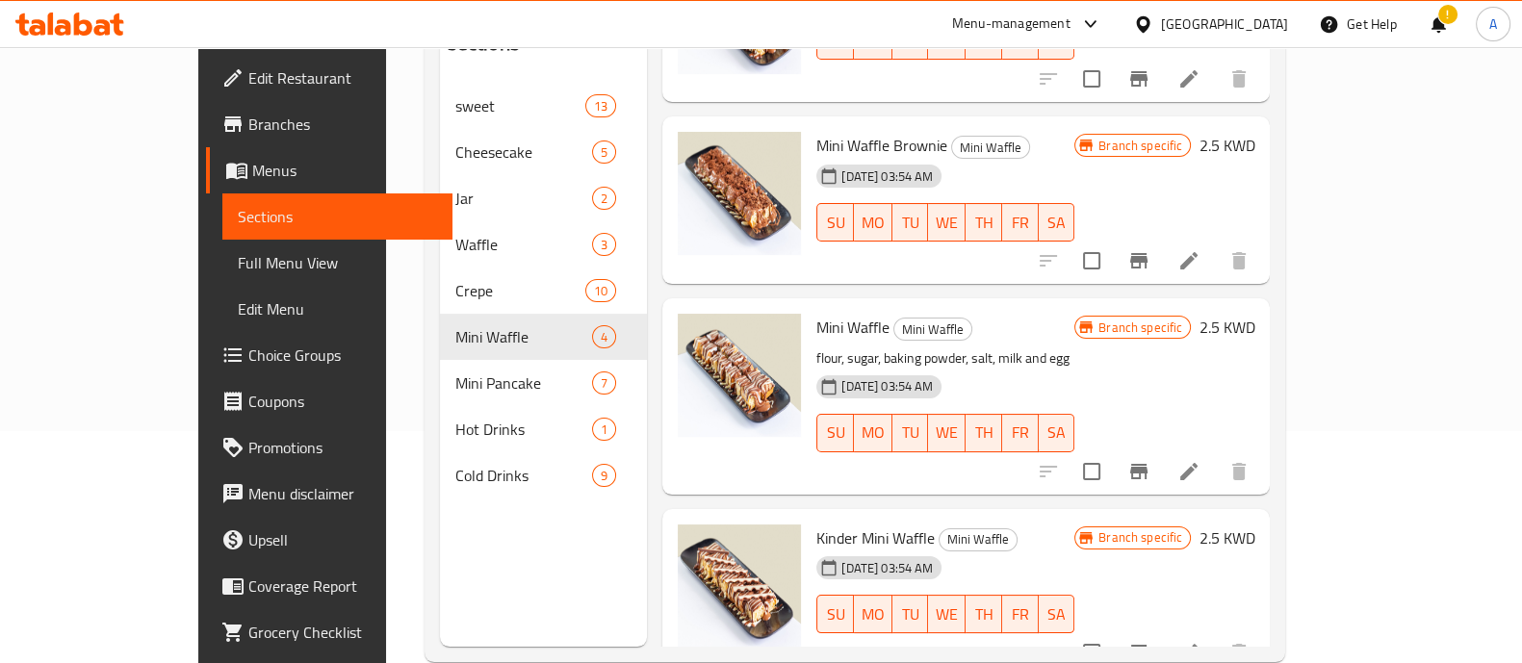
scroll to position [270, 0]
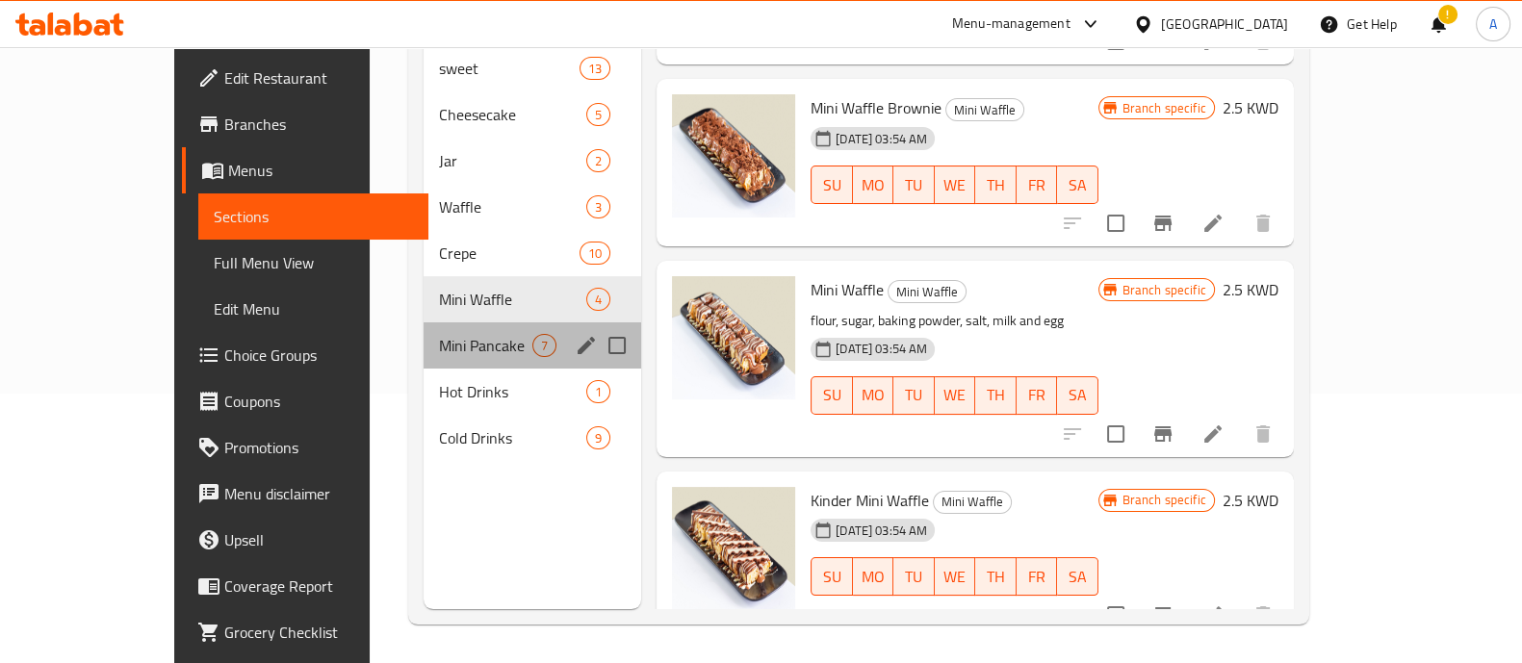
click at [424, 327] on div "Mini Pancake 7" at bounding box center [533, 346] width 218 height 46
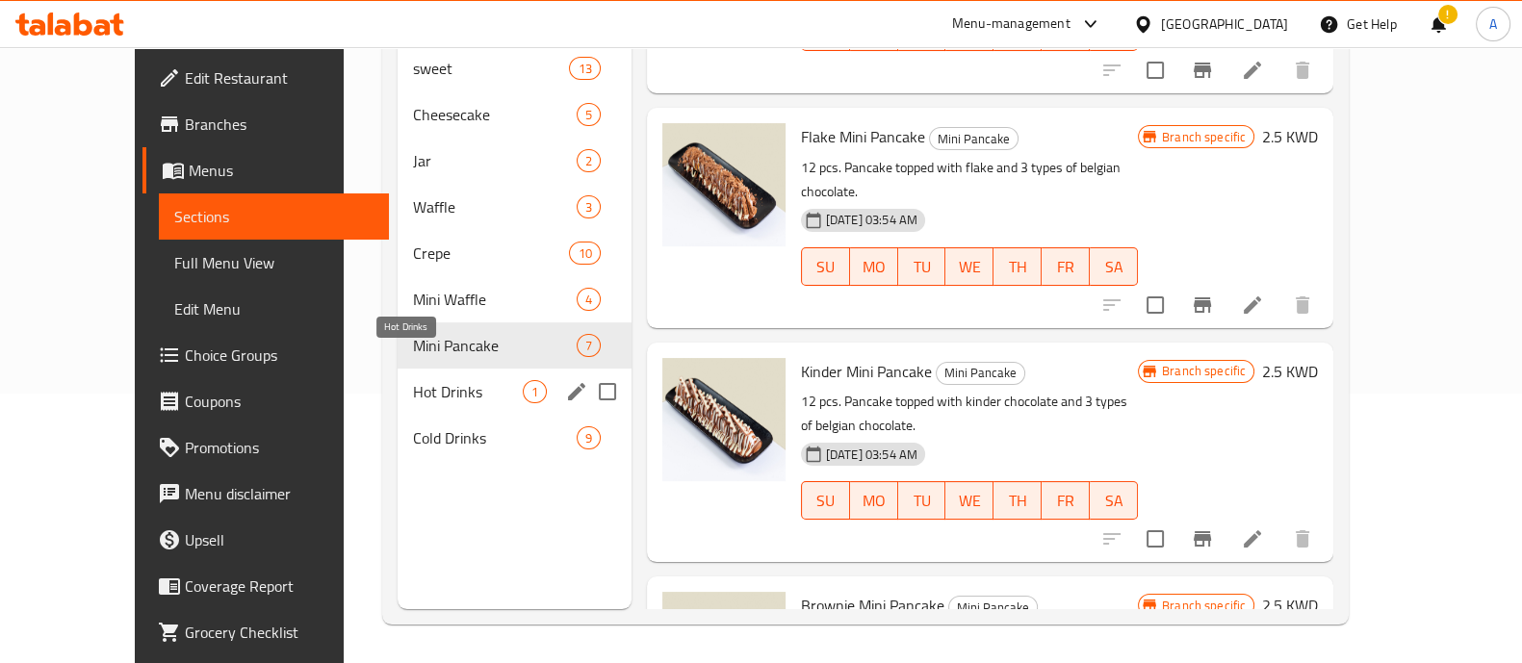
click at [432, 380] on span "Hot Drinks" at bounding box center [468, 391] width 110 height 23
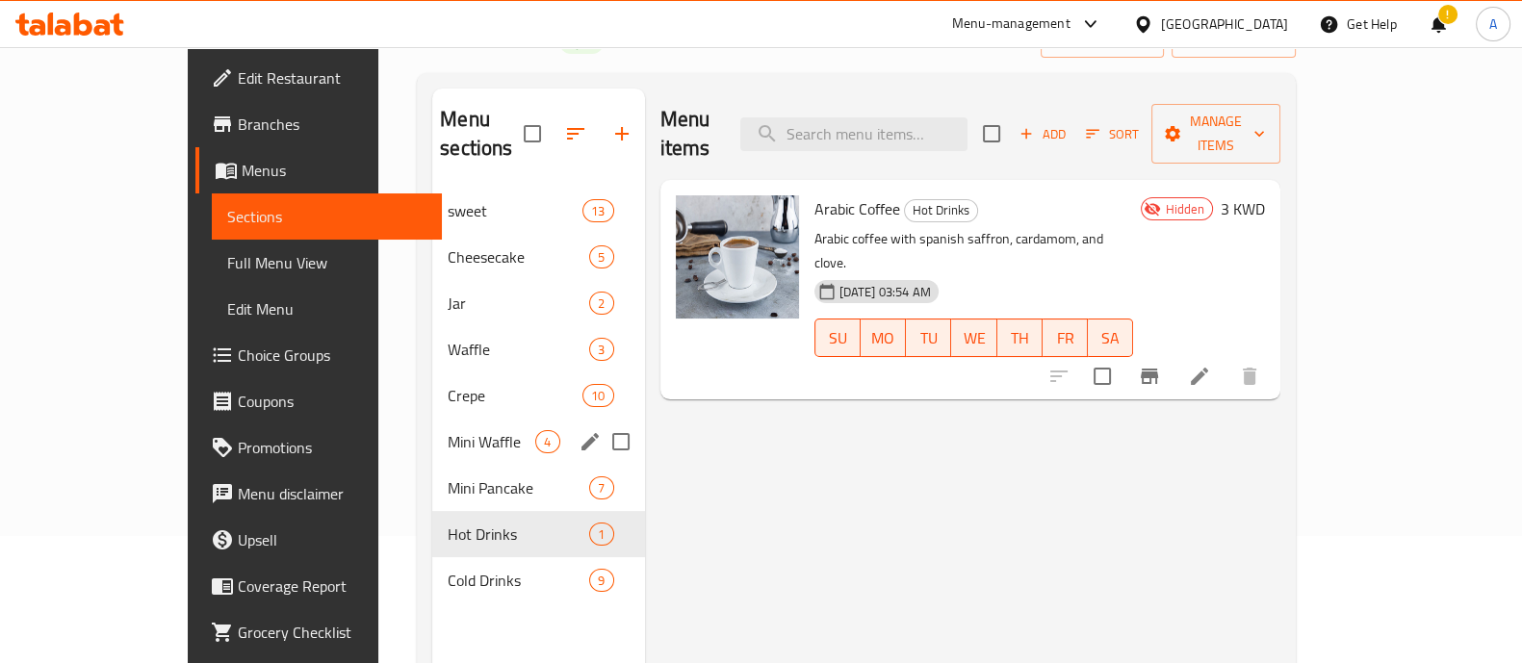
scroll to position [149, 0]
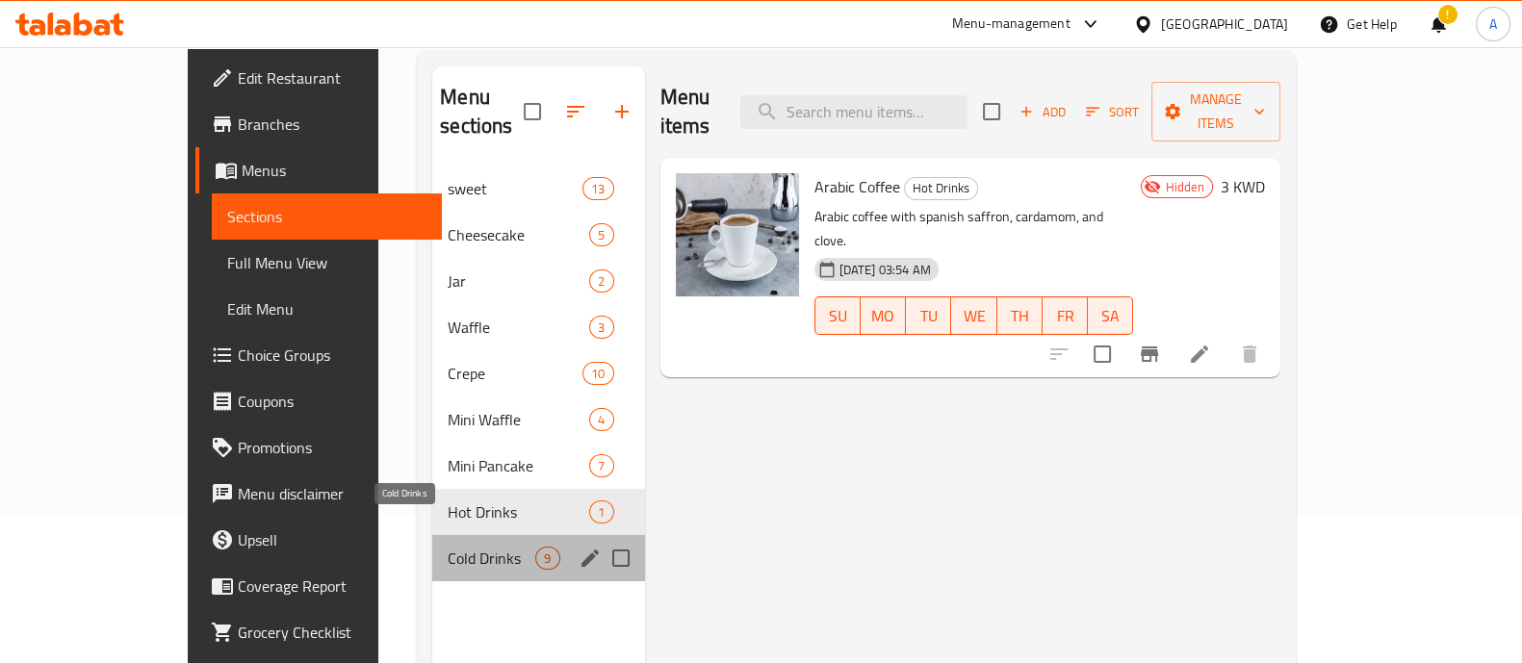
click at [448, 547] on span "Cold Drinks" at bounding box center [492, 558] width 88 height 23
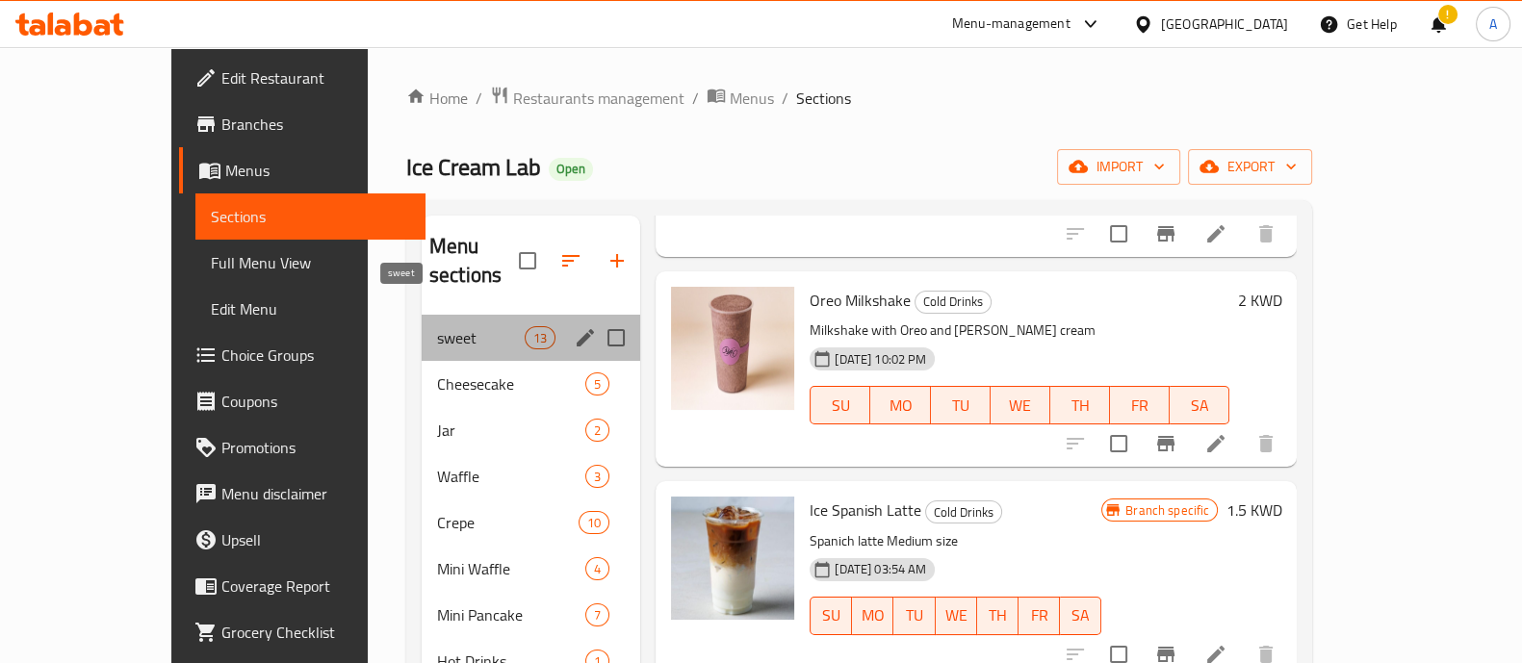
click at [437, 326] on span "sweet" at bounding box center [481, 337] width 88 height 23
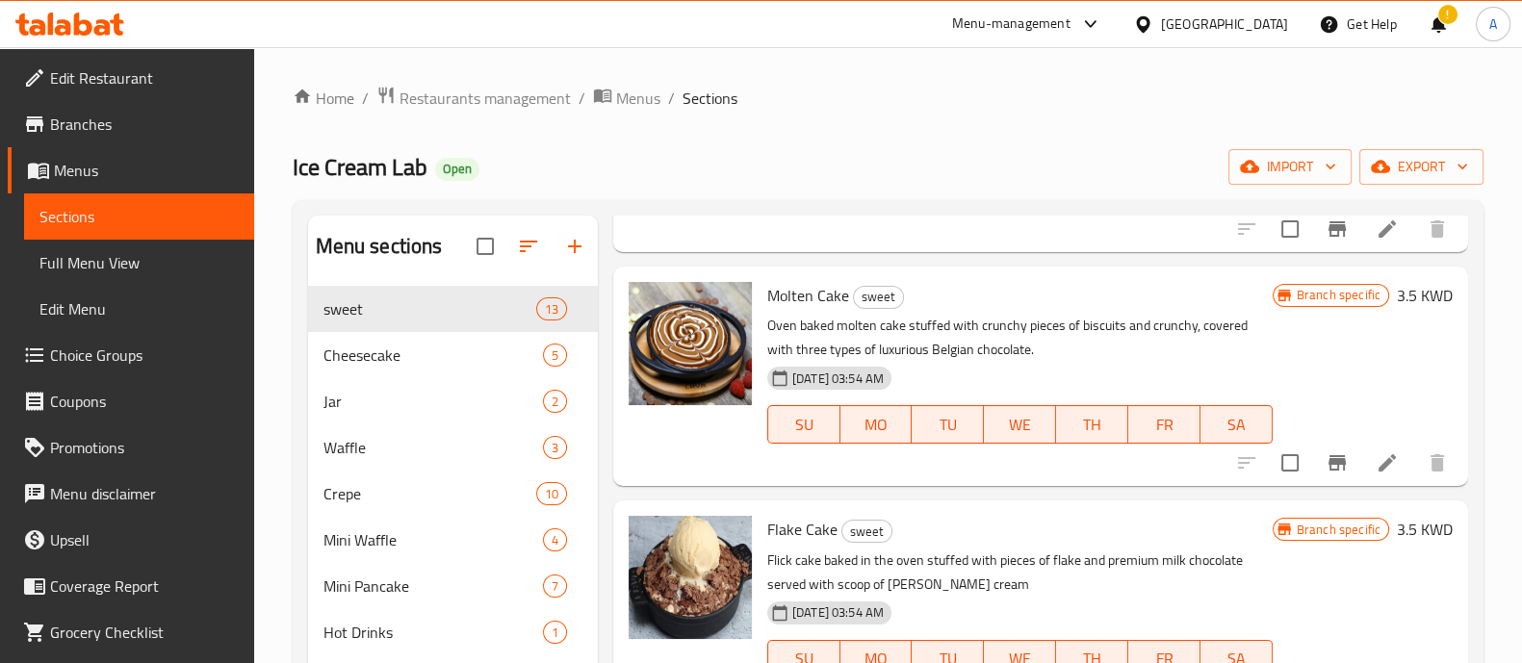
scroll to position [240, 0]
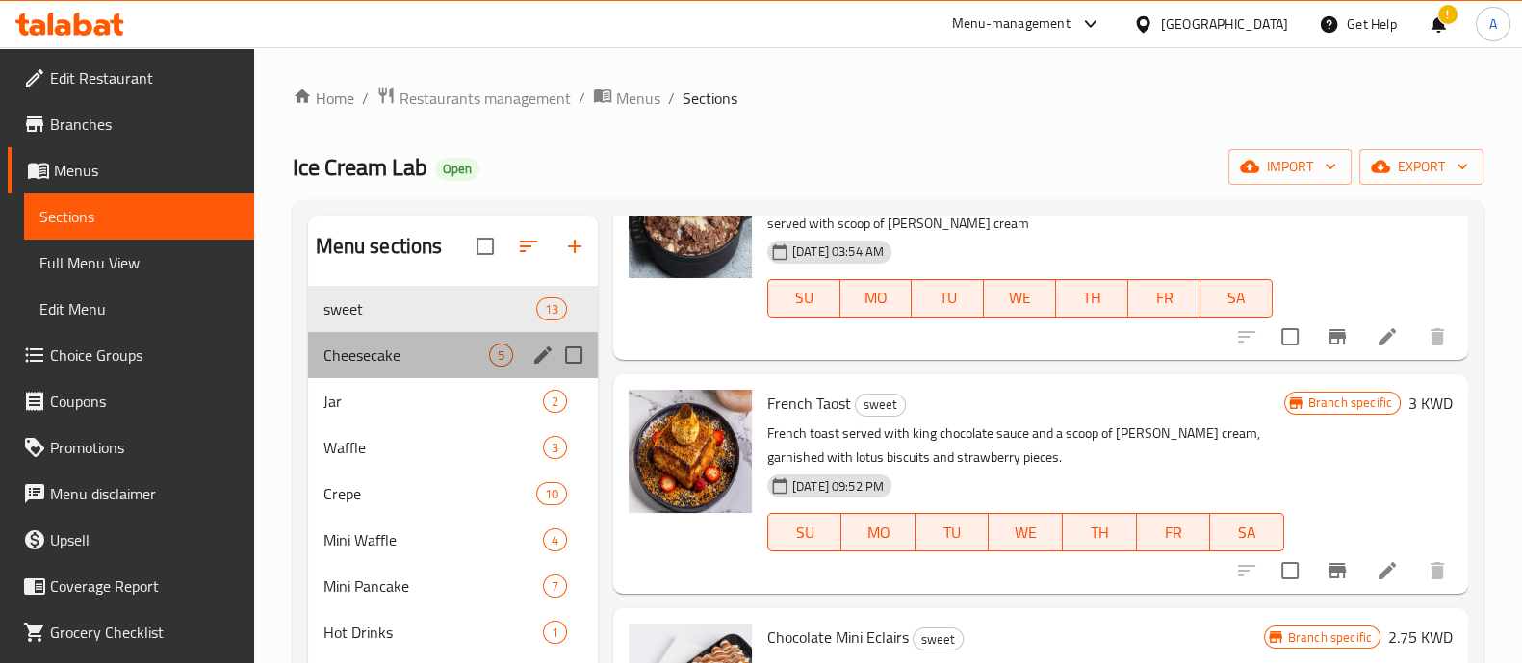
drag, startPoint x: 385, startPoint y: 368, endPoint x: 386, endPoint y: 358, distance: 9.7
click at [386, 365] on div "Cheesecake 5" at bounding box center [453, 355] width 290 height 46
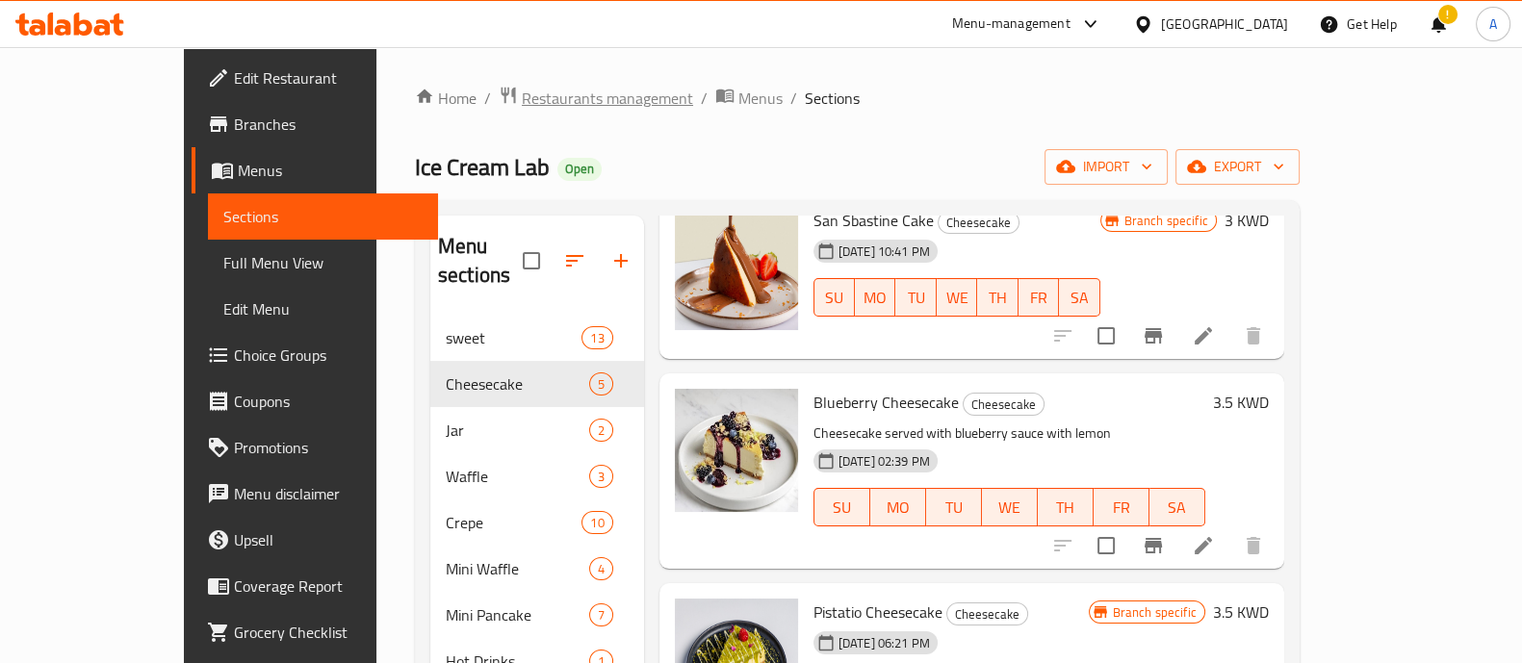
click at [522, 96] on span "Restaurants management" at bounding box center [607, 98] width 171 height 23
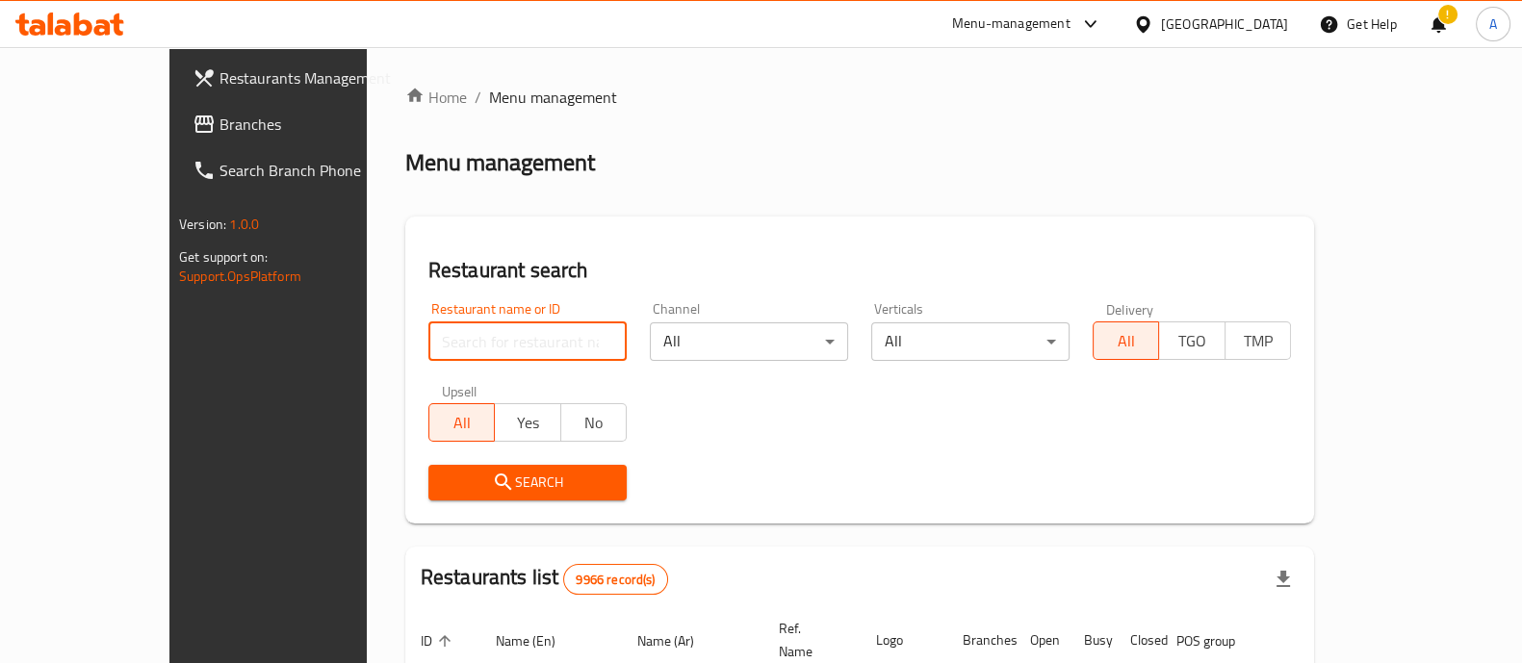
click at [489, 349] on input "search" at bounding box center [527, 342] width 198 height 39
type input "lava"
click at [472, 487] on span "Search" at bounding box center [528, 483] width 168 height 24
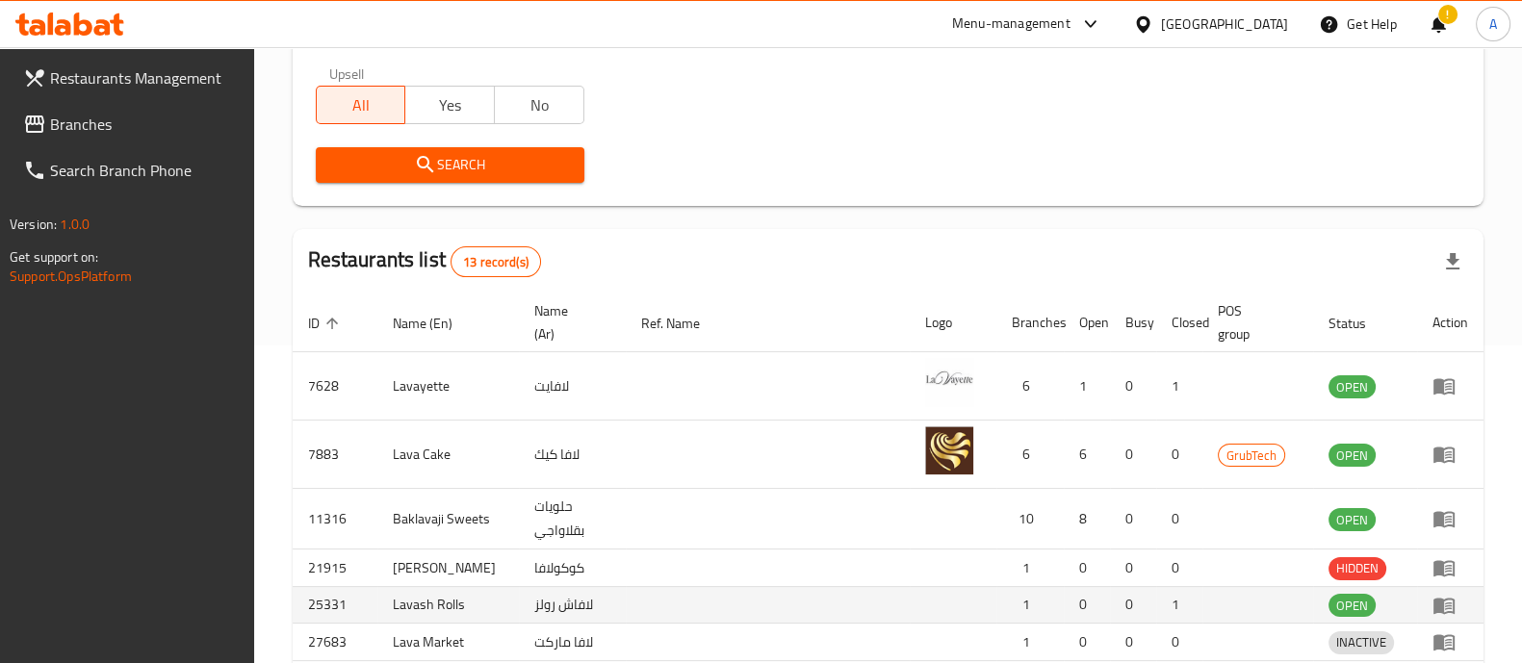
scroll to position [480, 0]
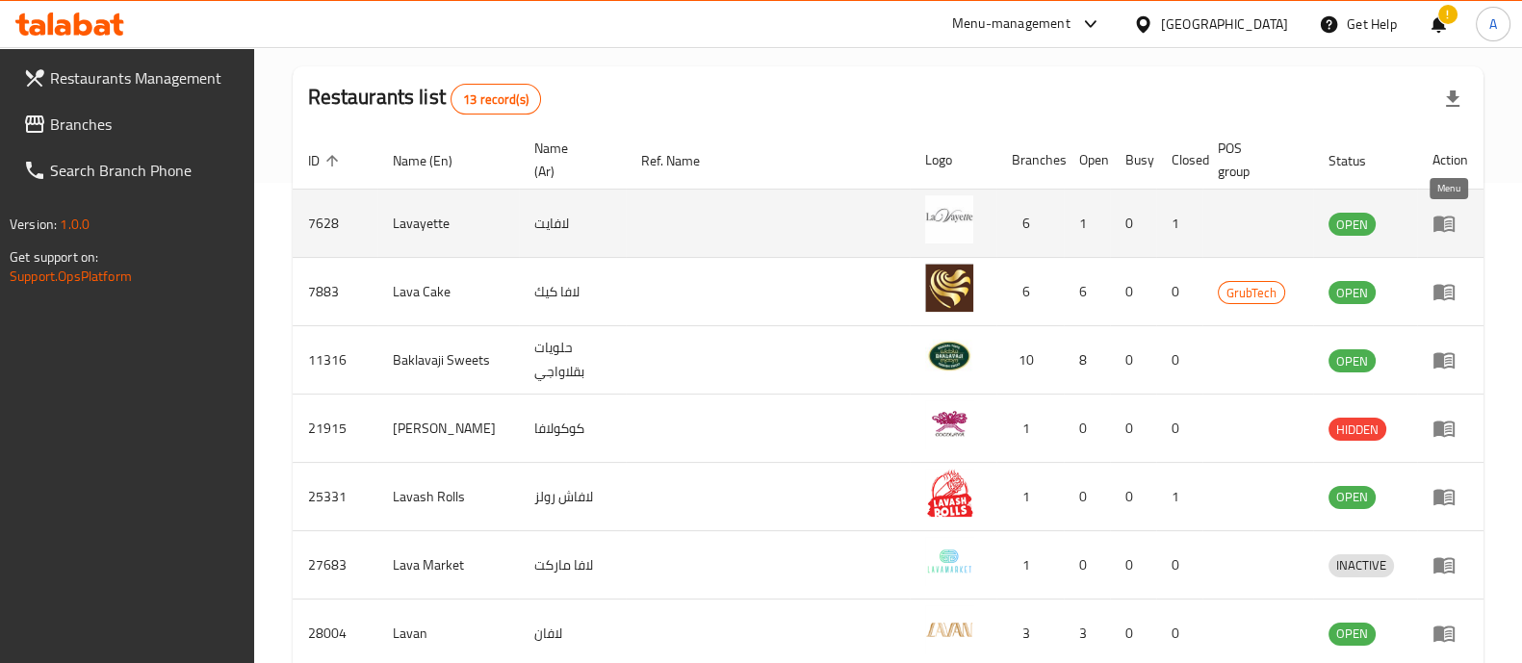
click at [1449, 219] on icon "enhanced table" at bounding box center [1444, 223] width 23 height 23
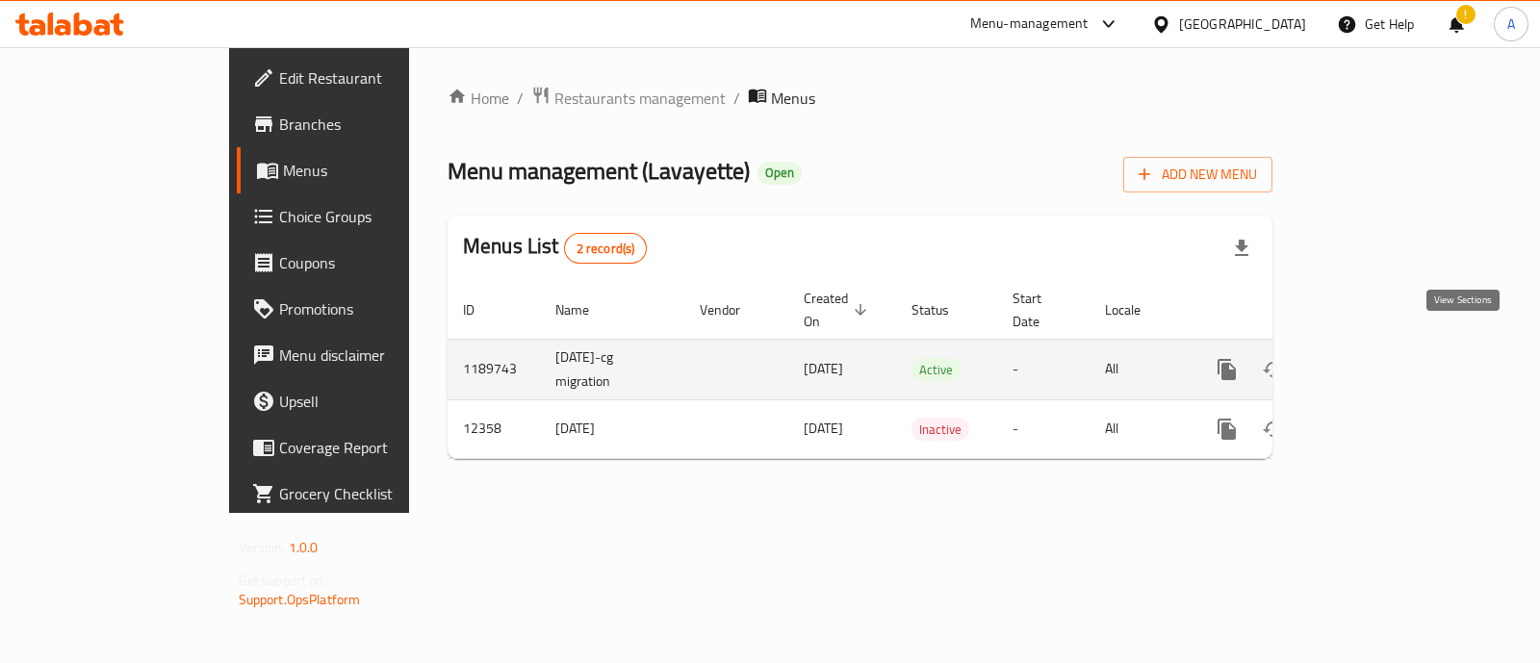
click at [1378, 358] on icon "enhanced table" at bounding box center [1366, 369] width 23 height 23
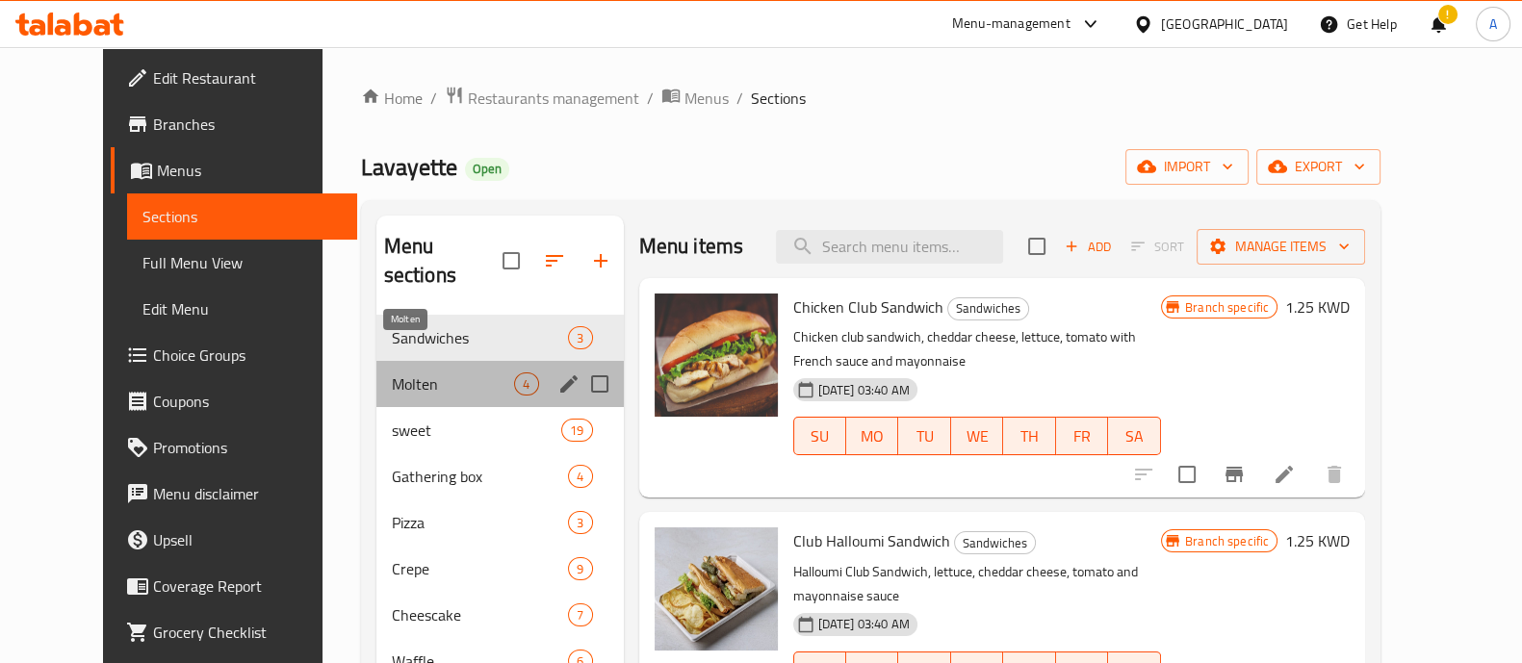
click at [395, 373] on span "Molten" at bounding box center [453, 384] width 123 height 23
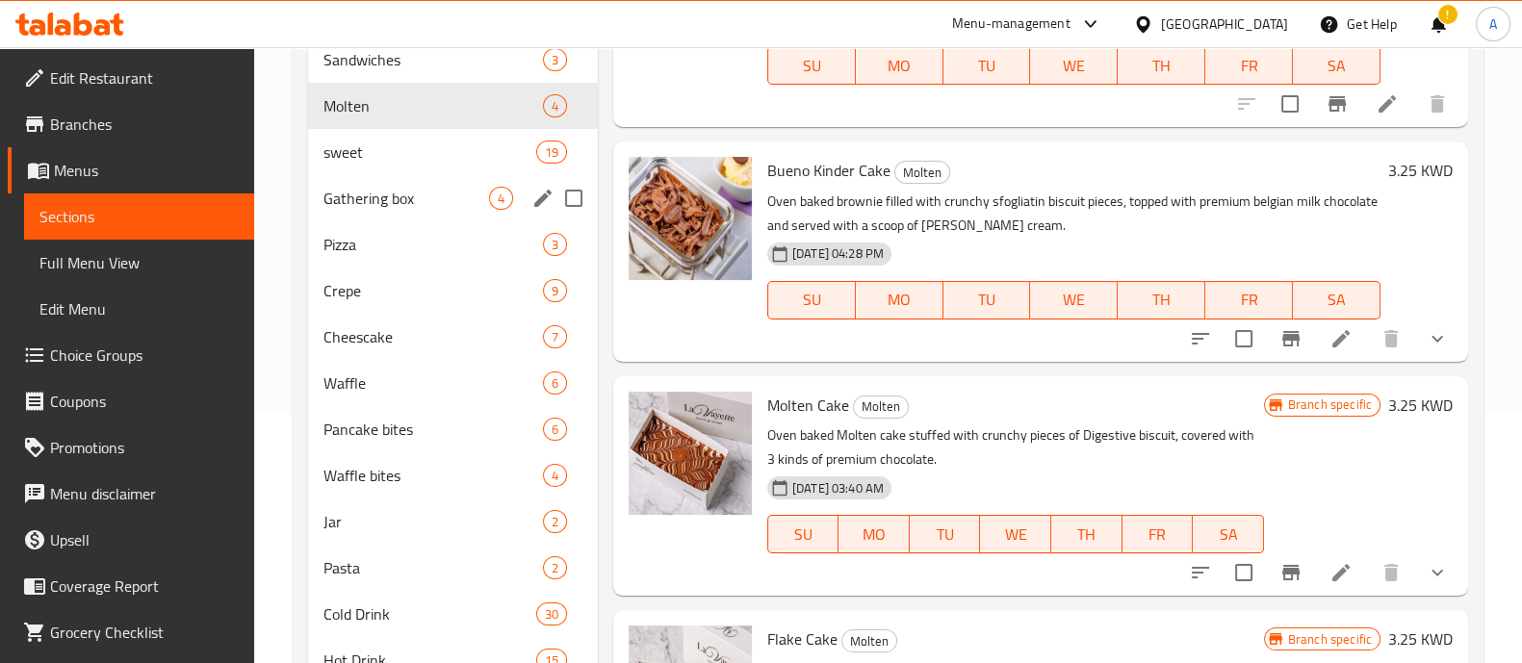
scroll to position [228, 0]
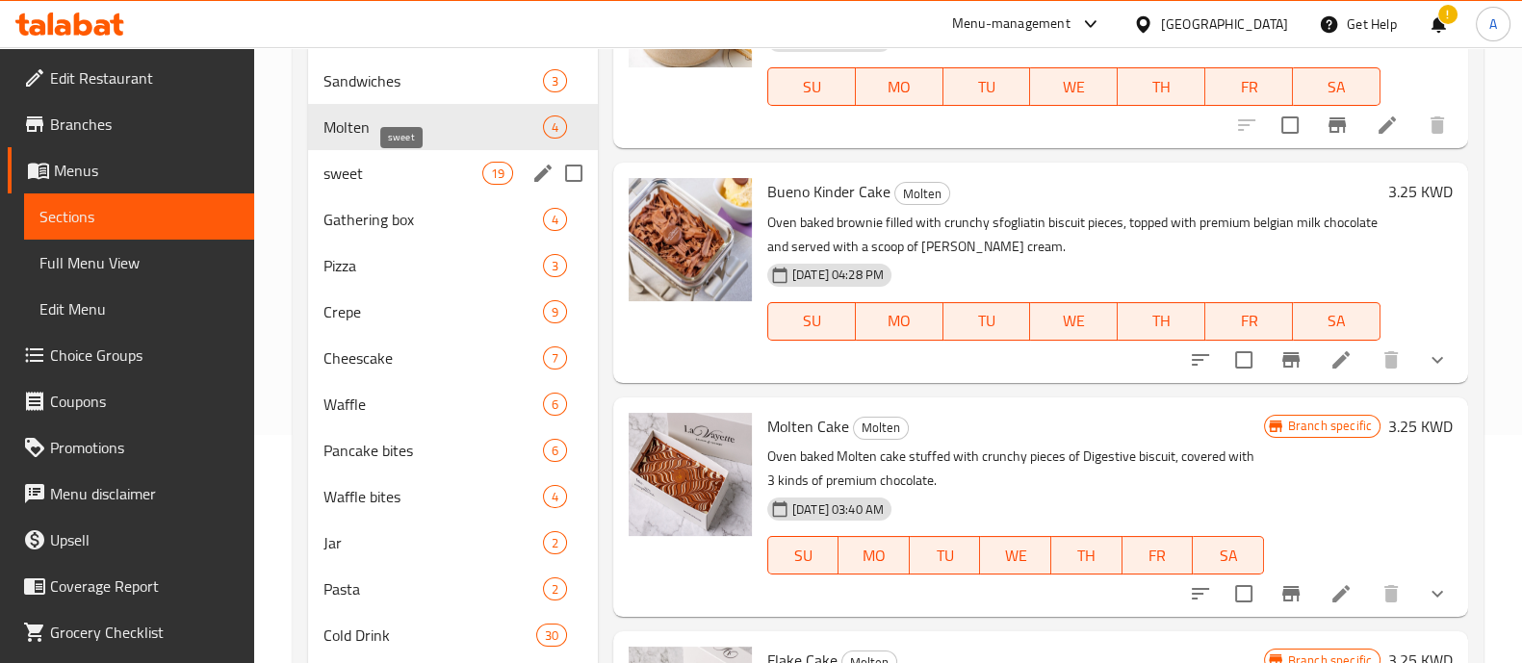
click at [380, 170] on span "sweet" at bounding box center [402, 173] width 159 height 23
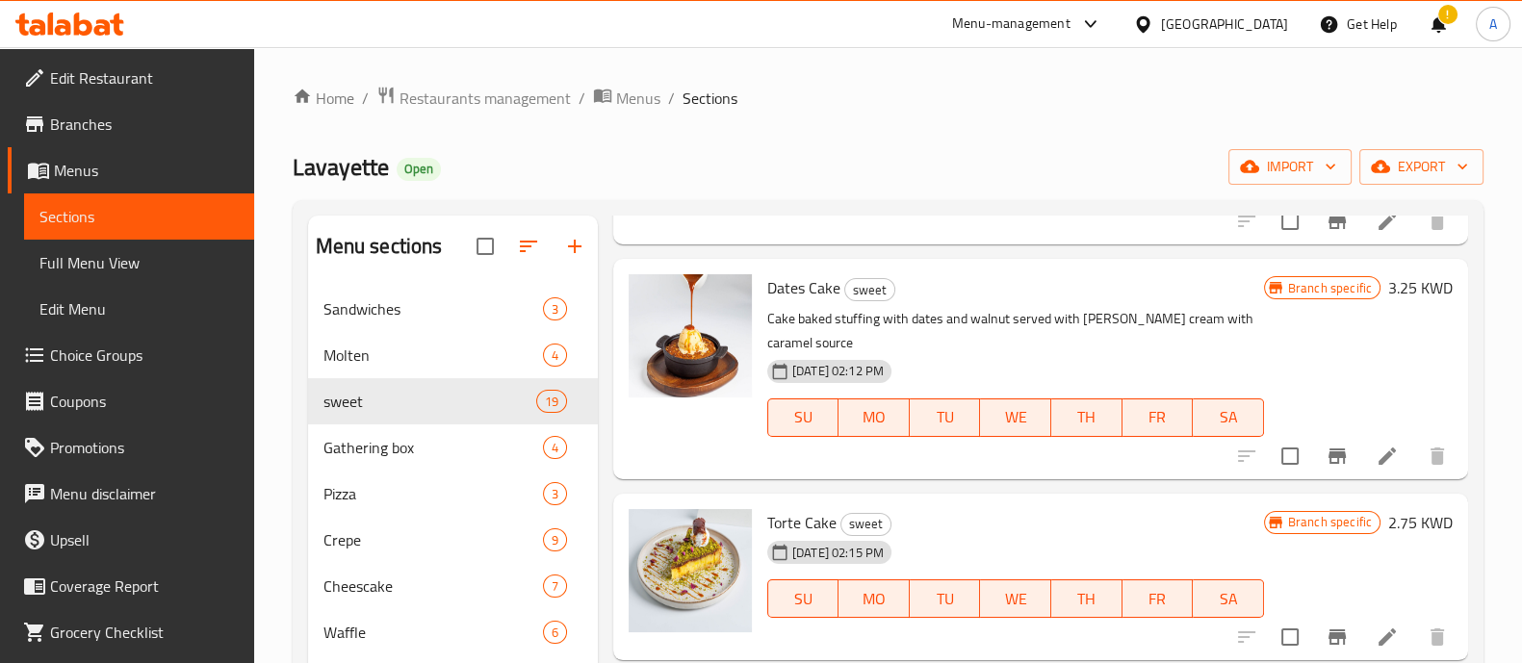
scroll to position [1203, 0]
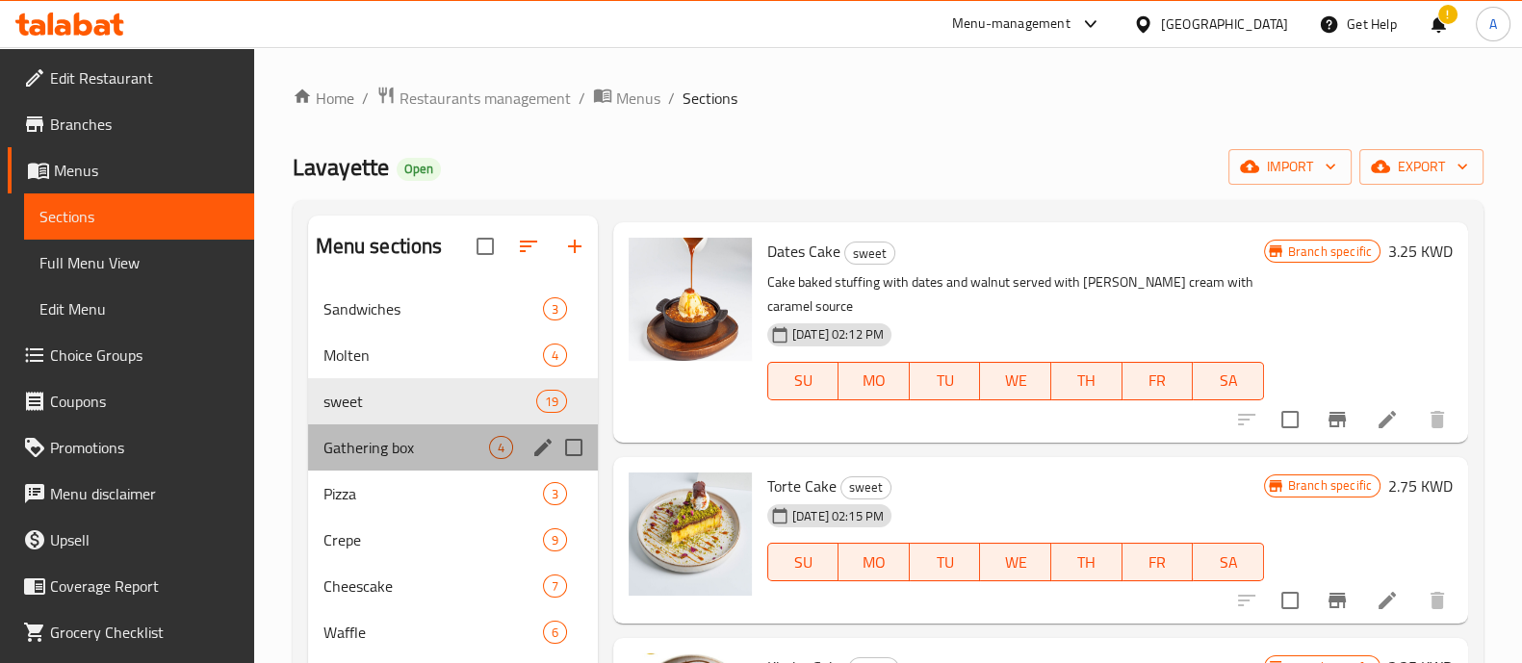
click at [356, 428] on div "Gathering box 4" at bounding box center [453, 448] width 290 height 46
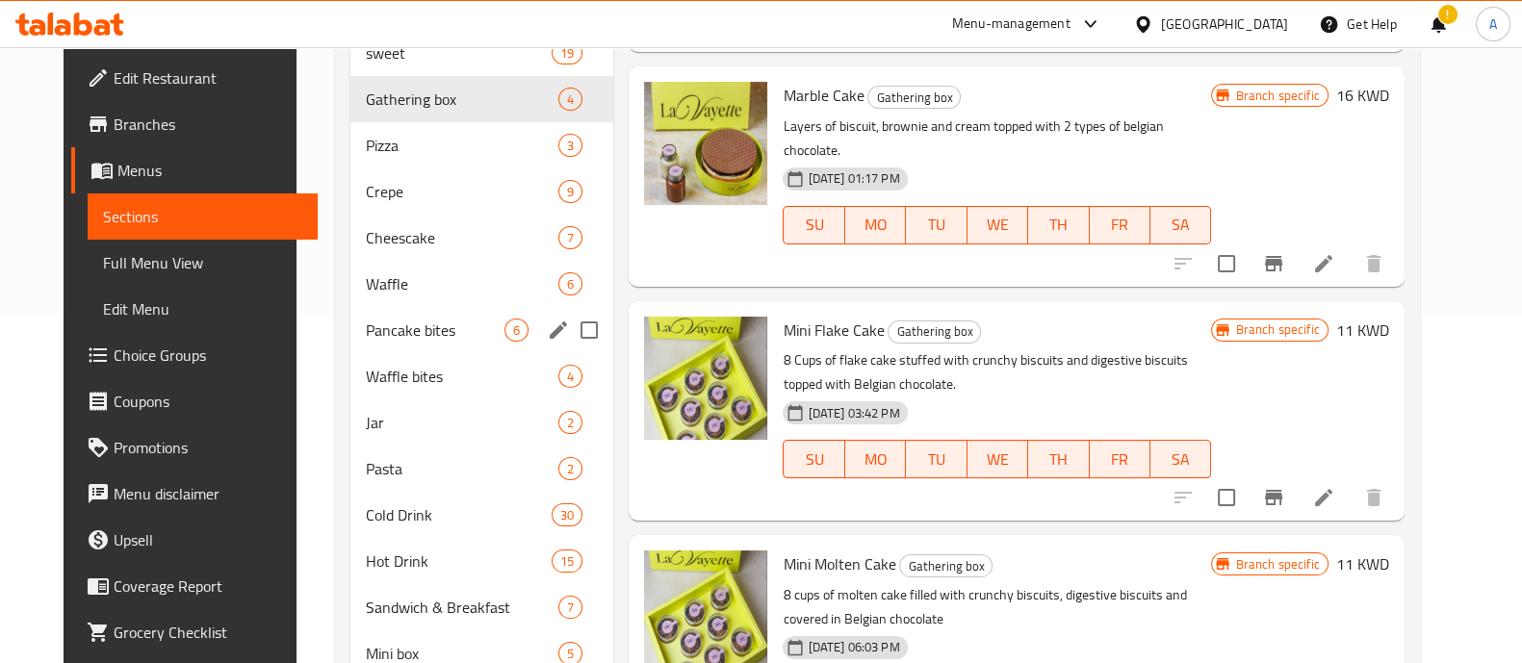
scroll to position [228, 0]
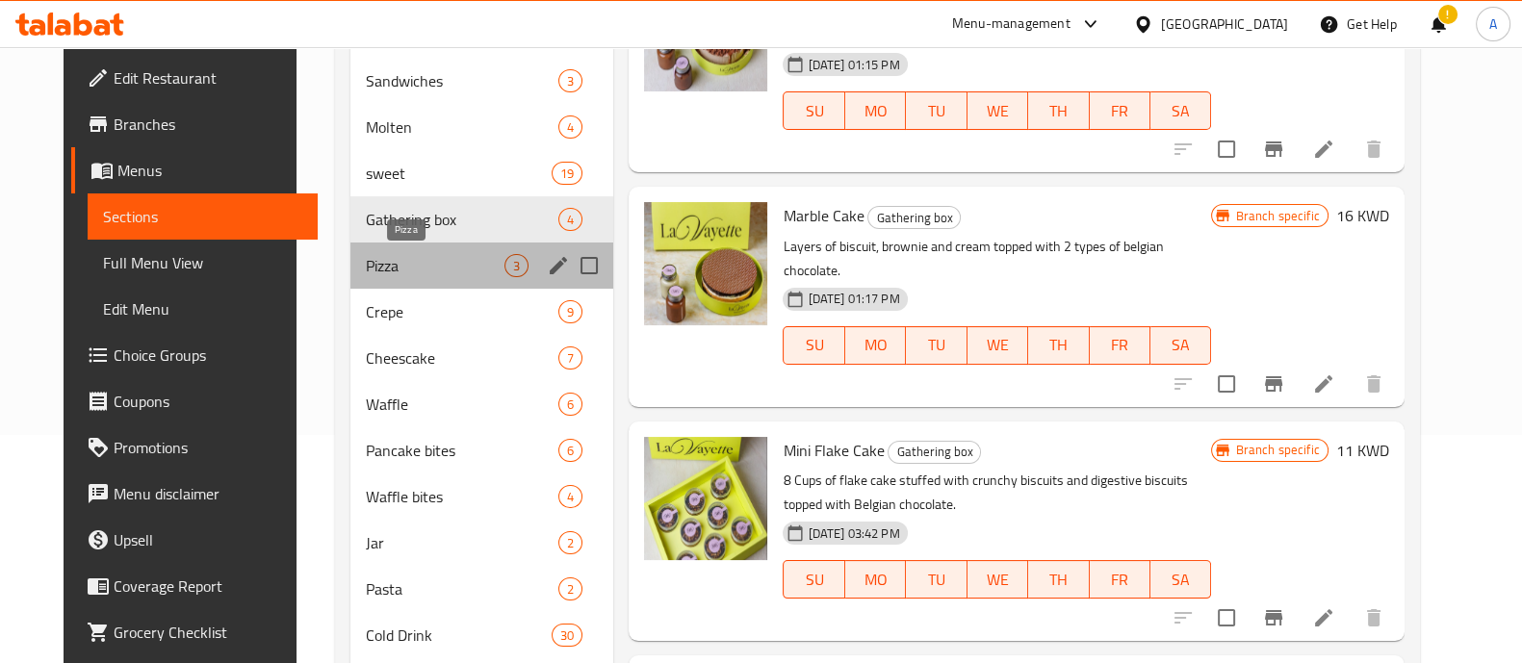
click at [371, 259] on span "Pizza" at bounding box center [436, 265] width 140 height 23
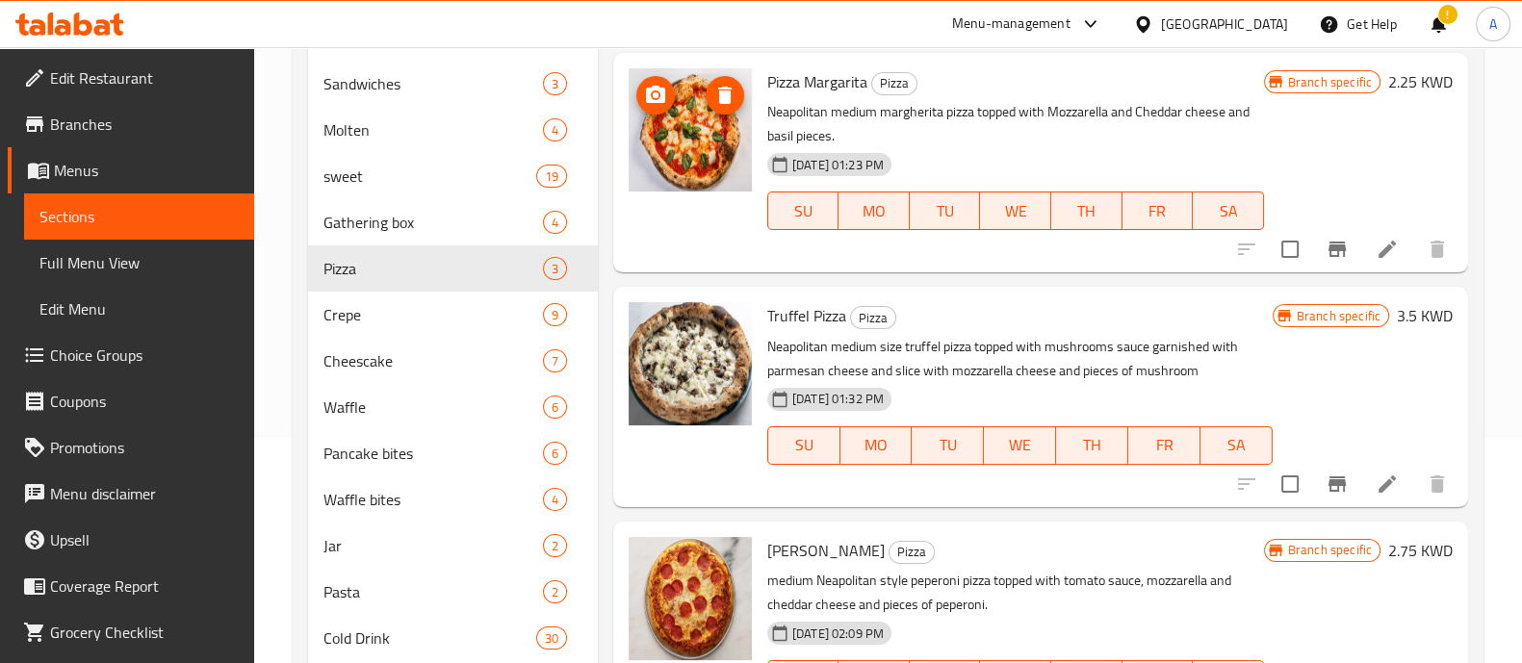
scroll to position [240, 0]
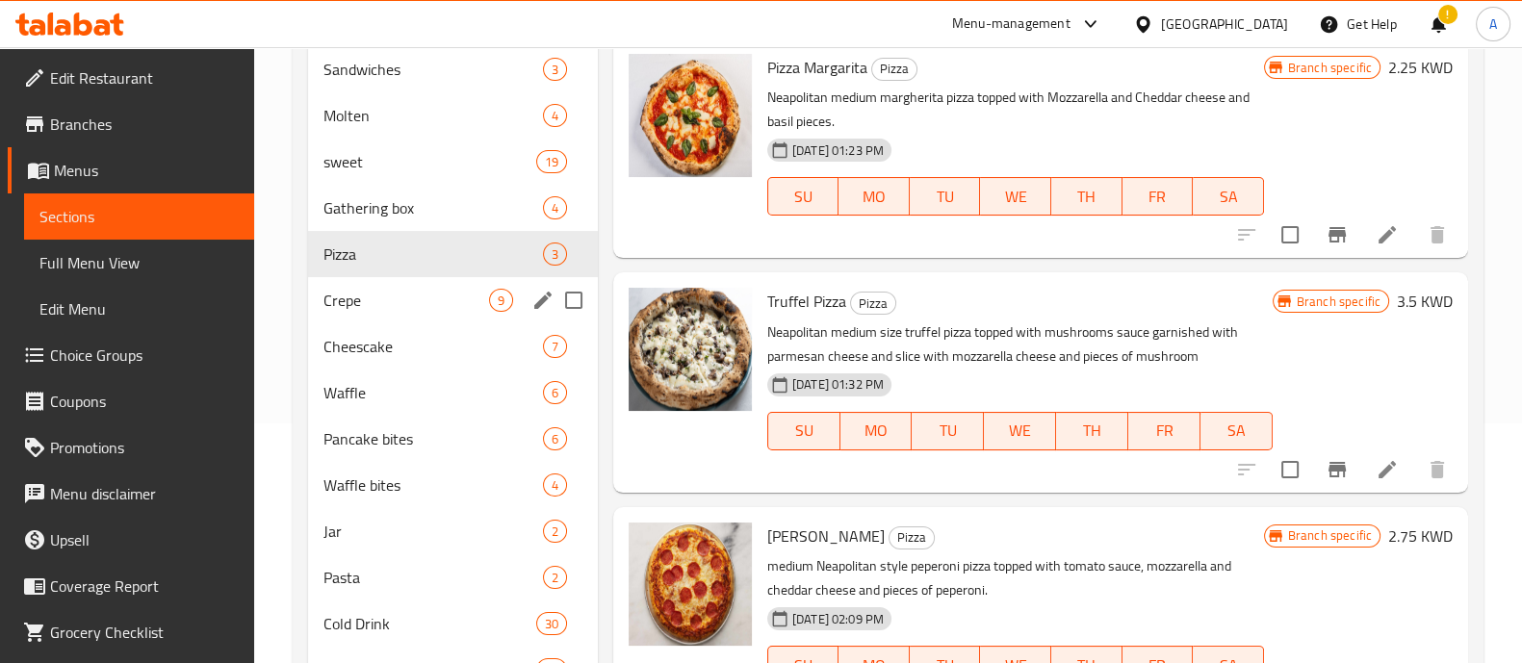
click at [388, 312] on div "Crepe 9" at bounding box center [453, 300] width 290 height 46
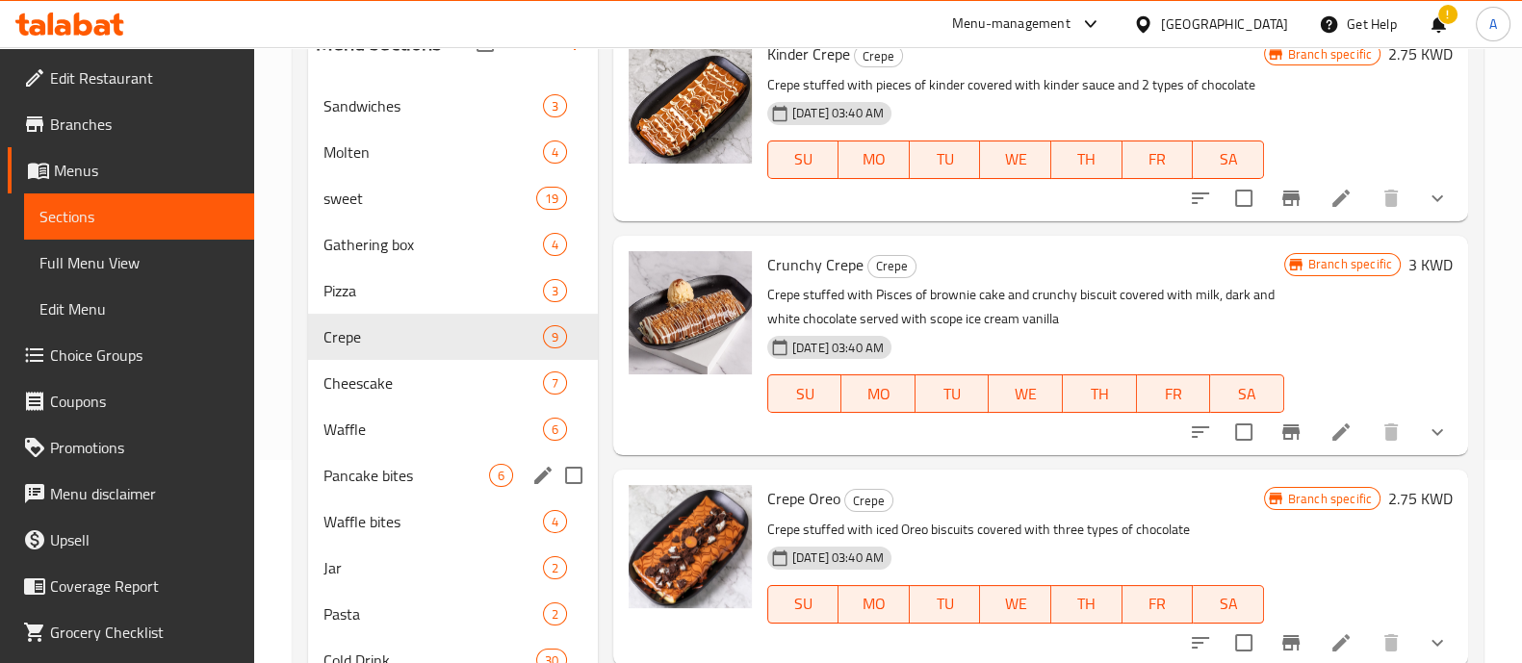
scroll to position [240, 0]
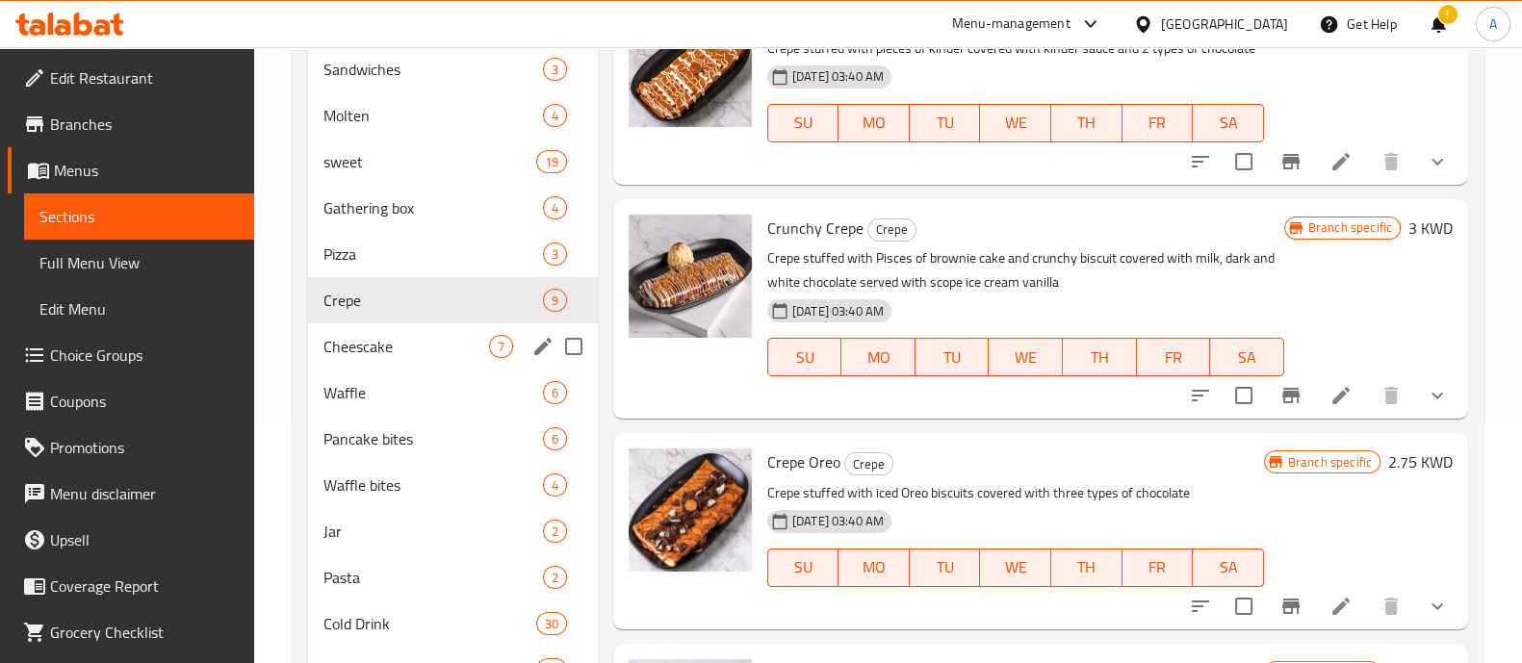
click at [379, 358] on div "Cheescake 7" at bounding box center [453, 346] width 290 height 46
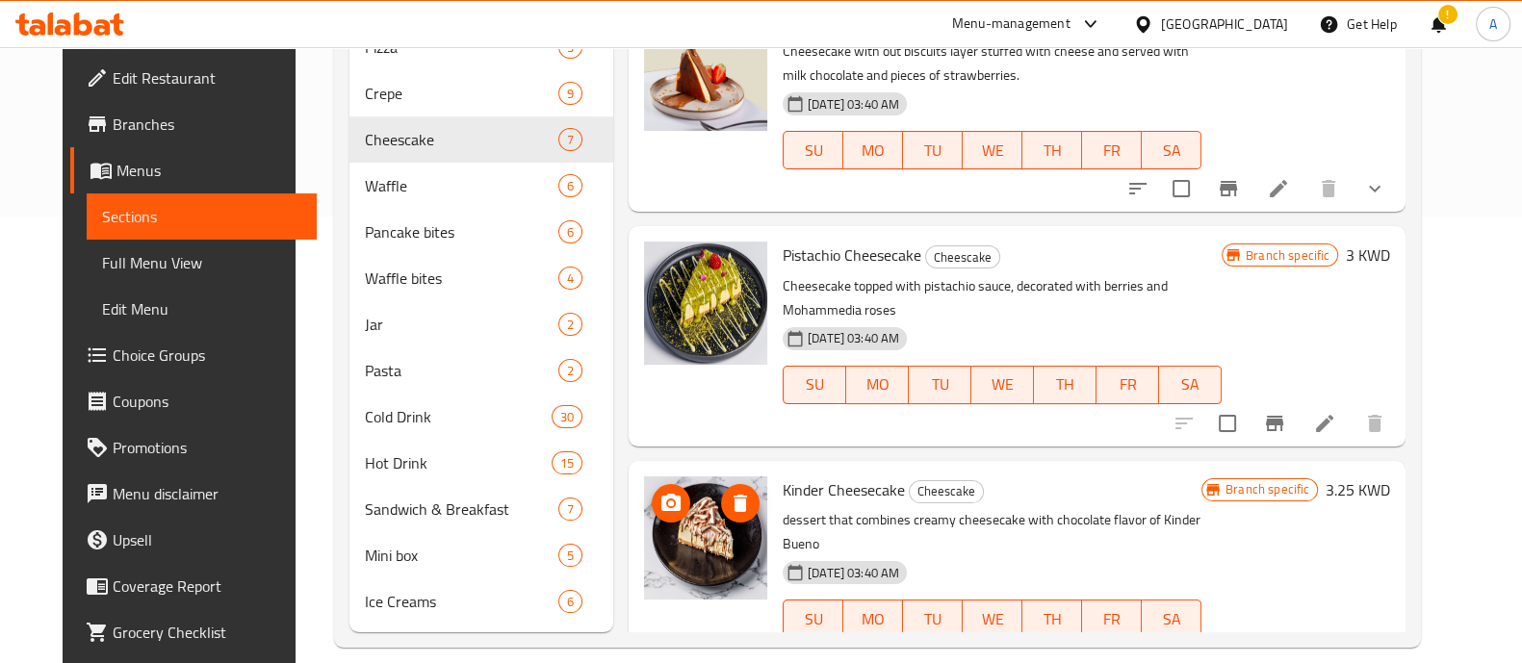
scroll to position [469, 0]
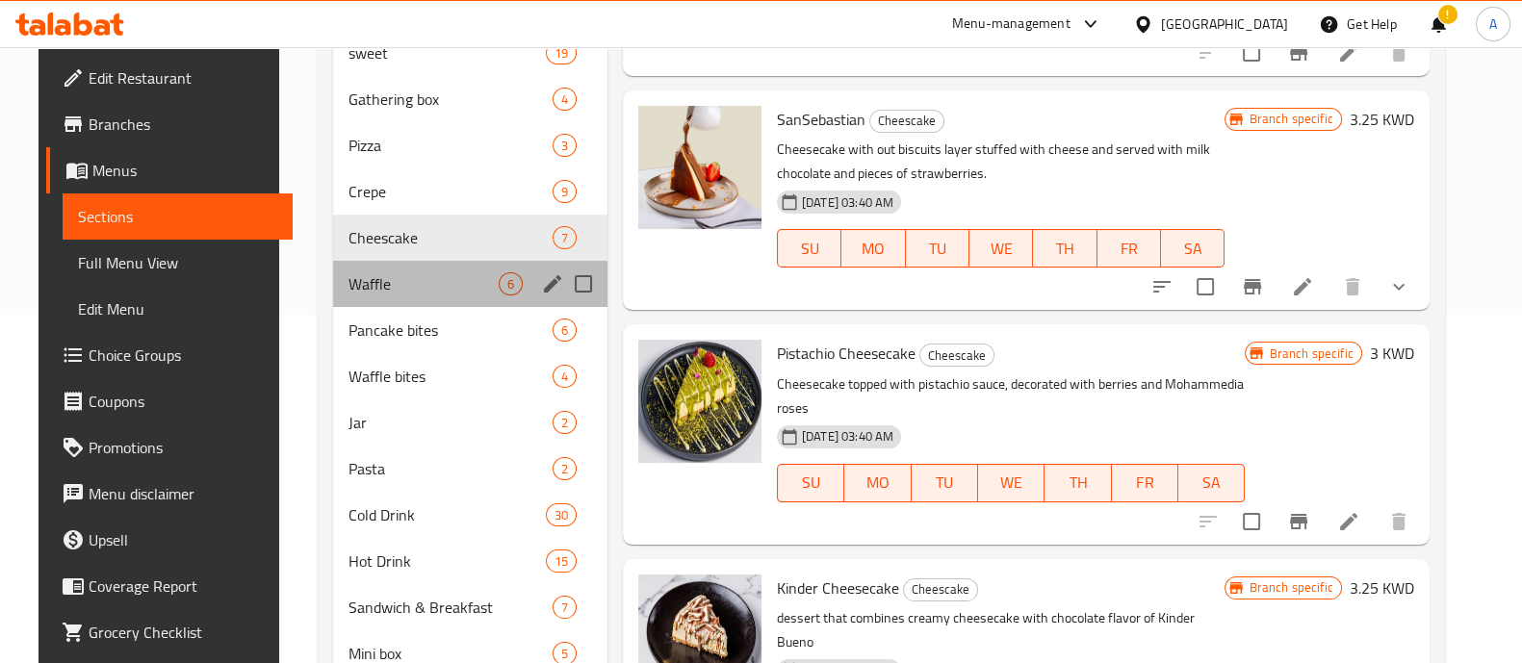
click at [365, 298] on div "Waffle 6" at bounding box center [470, 284] width 274 height 46
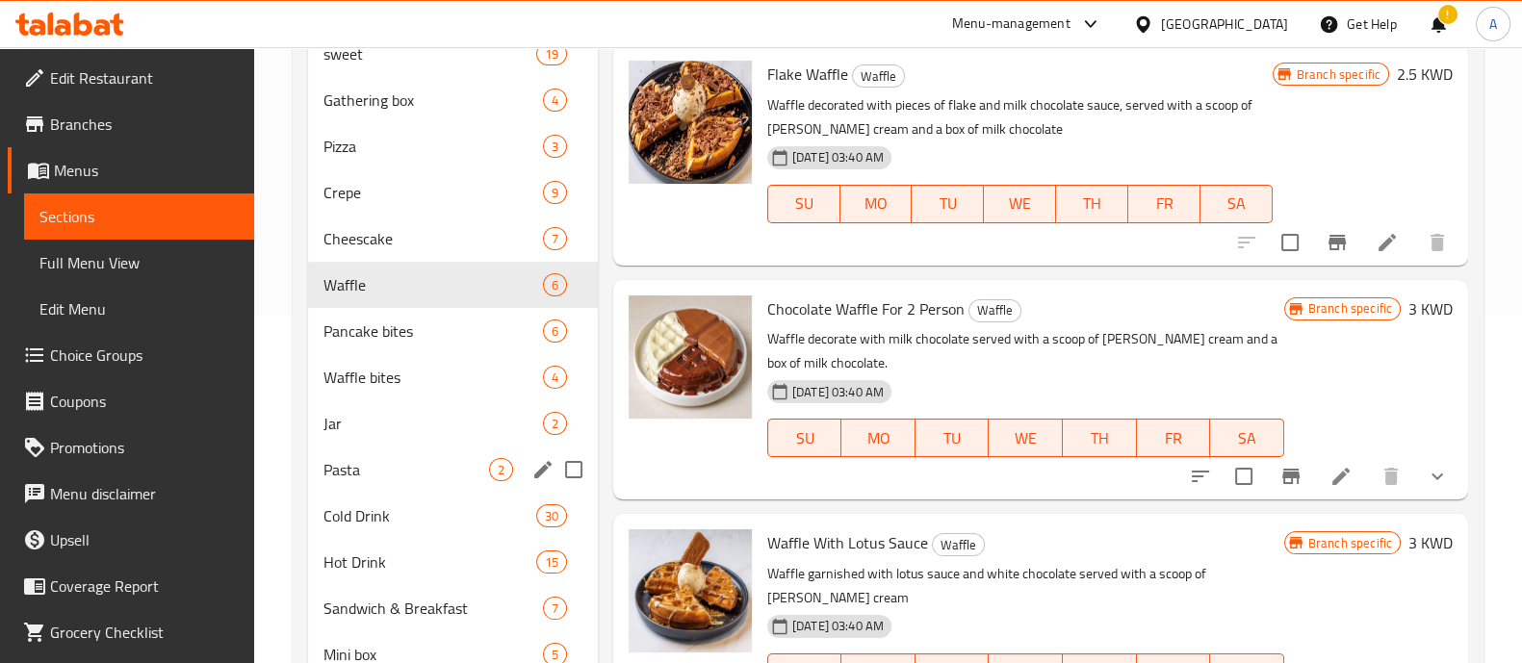
scroll to position [349, 0]
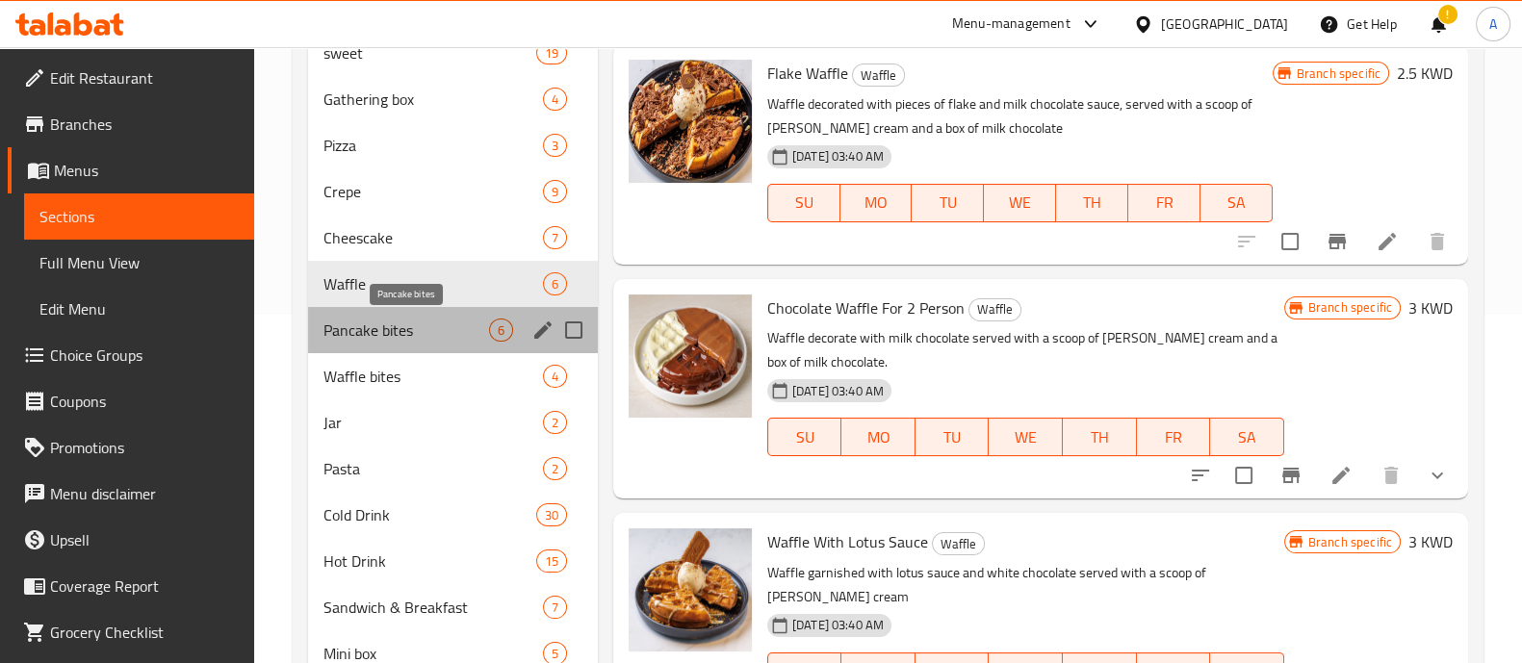
click at [337, 329] on span "Pancake bites" at bounding box center [406, 330] width 166 height 23
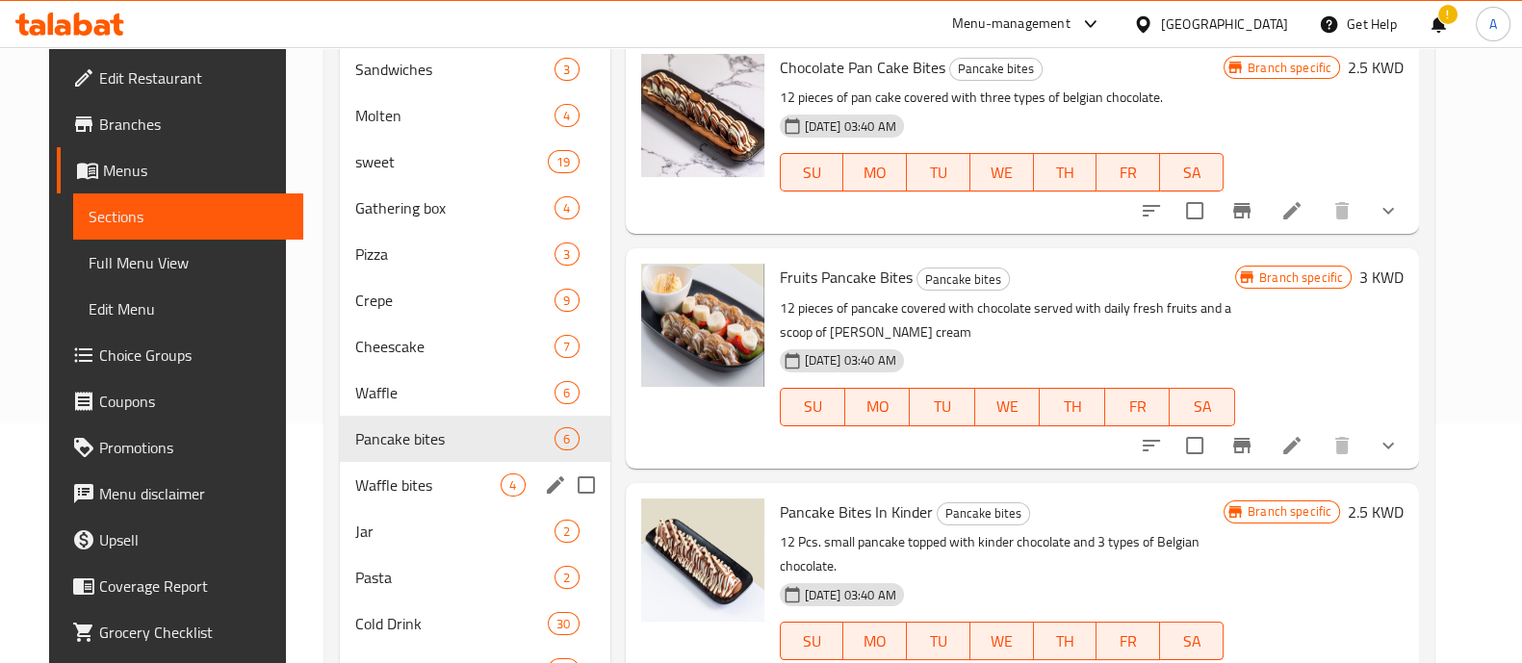
scroll to position [361, 0]
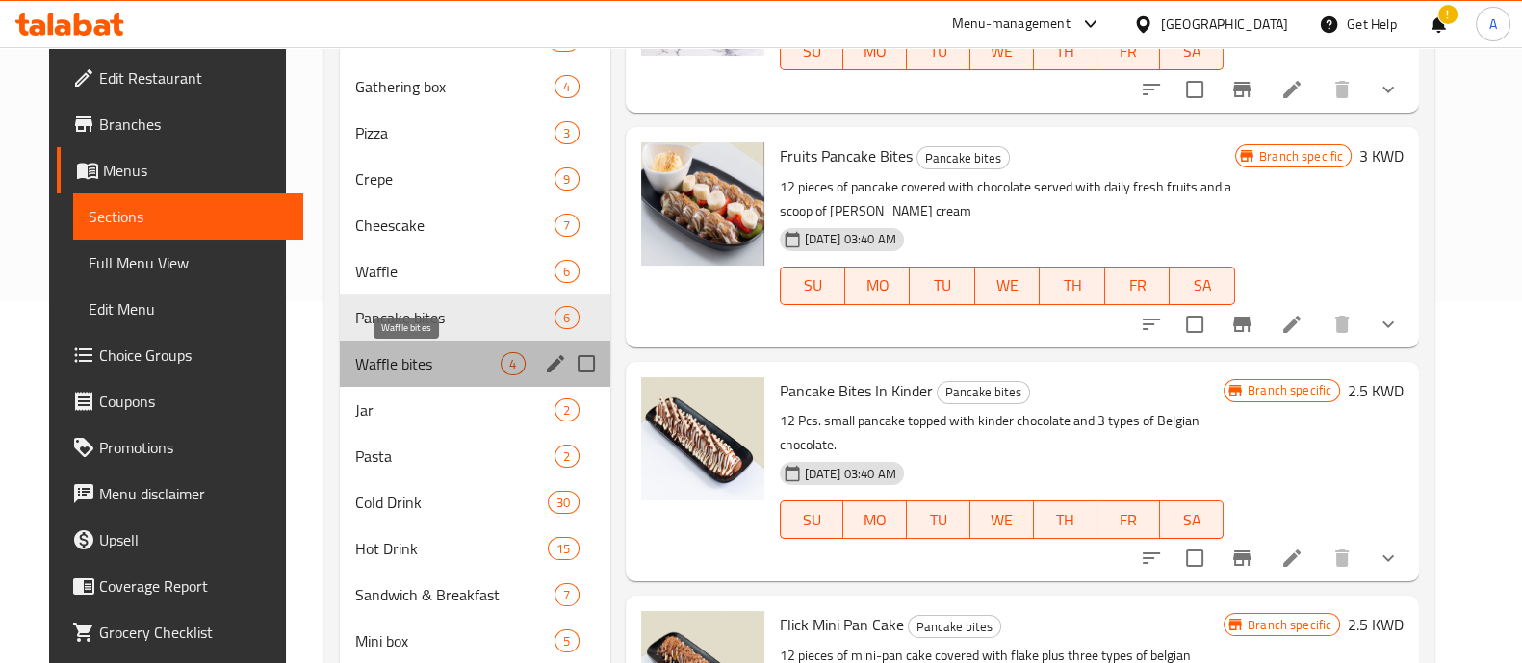
click at [355, 373] on span "Waffle bites" at bounding box center [427, 363] width 145 height 23
